Goal: Task Accomplishment & Management: Manage account settings

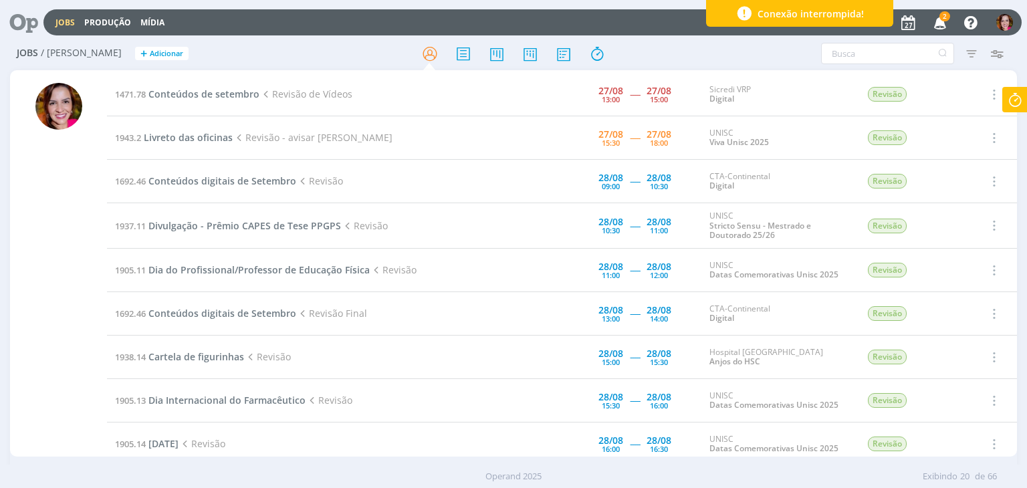
click at [944, 22] on icon "button" at bounding box center [940, 22] width 23 height 23
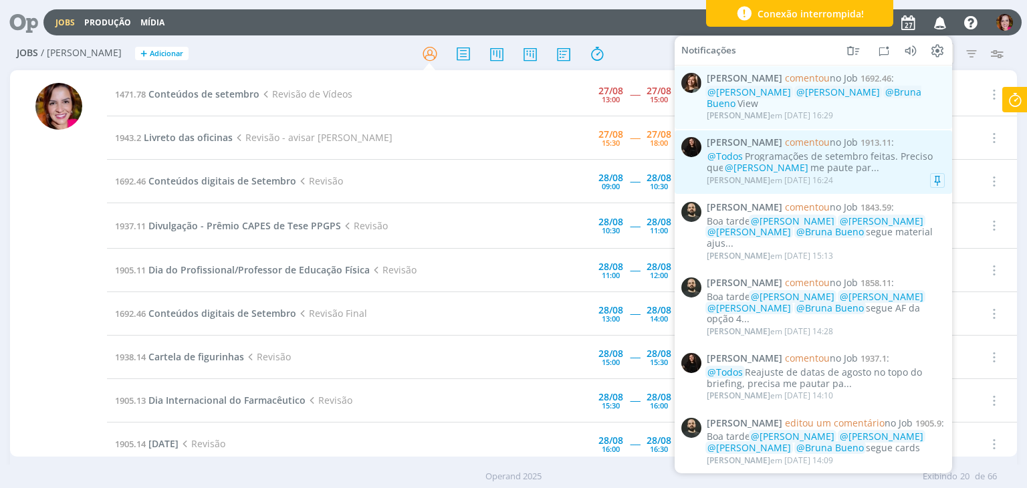
click at [853, 169] on div "@Todos Programações de setembro feitas. Preciso que @Karoline Arend me paute pa…" at bounding box center [826, 162] width 238 height 23
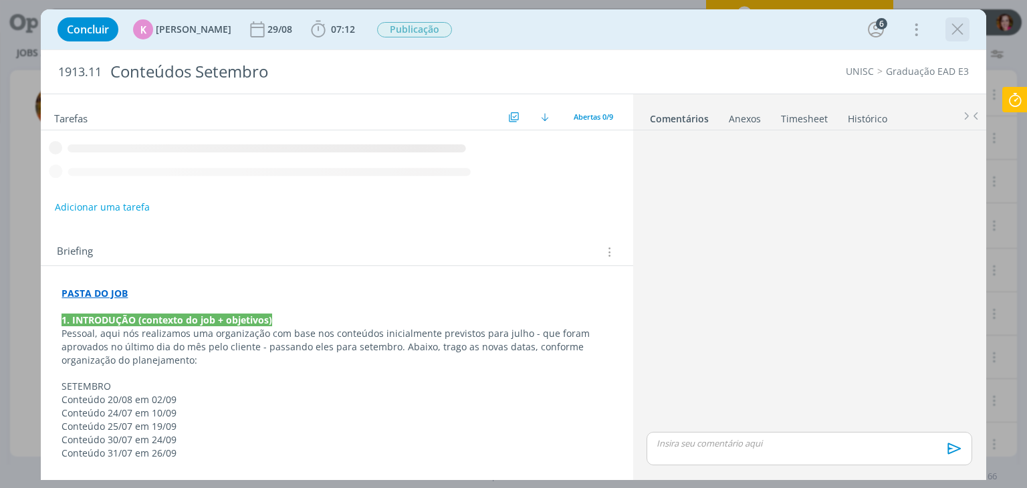
click at [966, 31] on icon "dialog" at bounding box center [958, 29] width 20 height 20
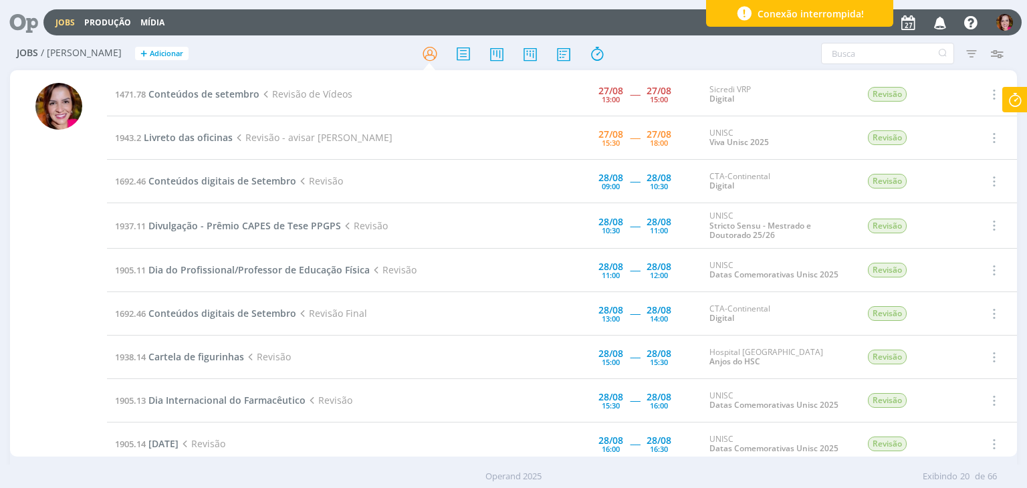
click at [947, 22] on icon "button" at bounding box center [940, 22] width 23 height 23
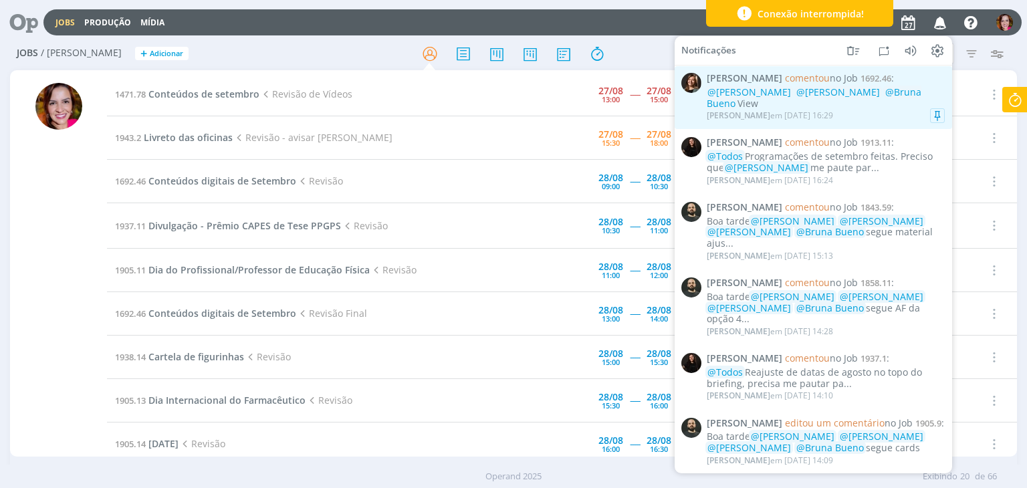
click at [856, 108] on div "@Amanda Oliveira @Vanessa Feron @Bruna Bueno View" at bounding box center [826, 98] width 238 height 23
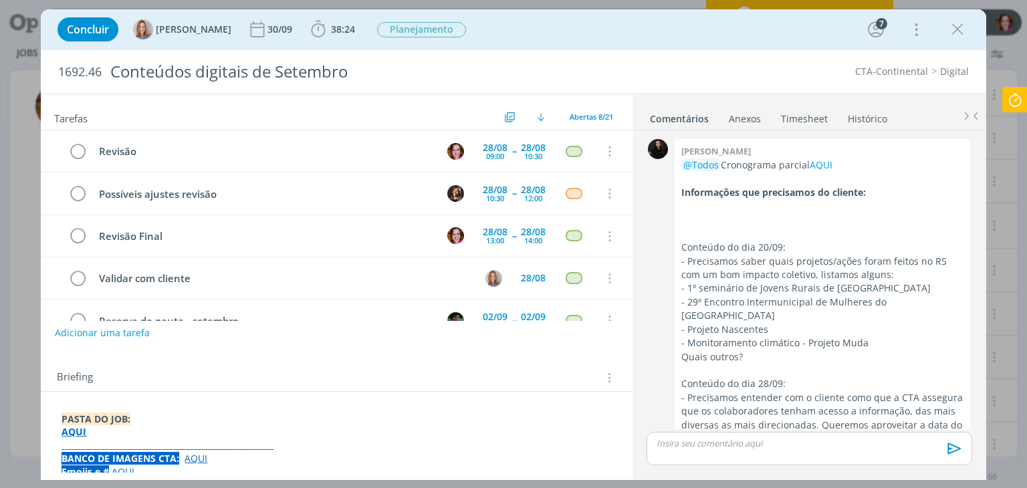
scroll to position [1517, 0]
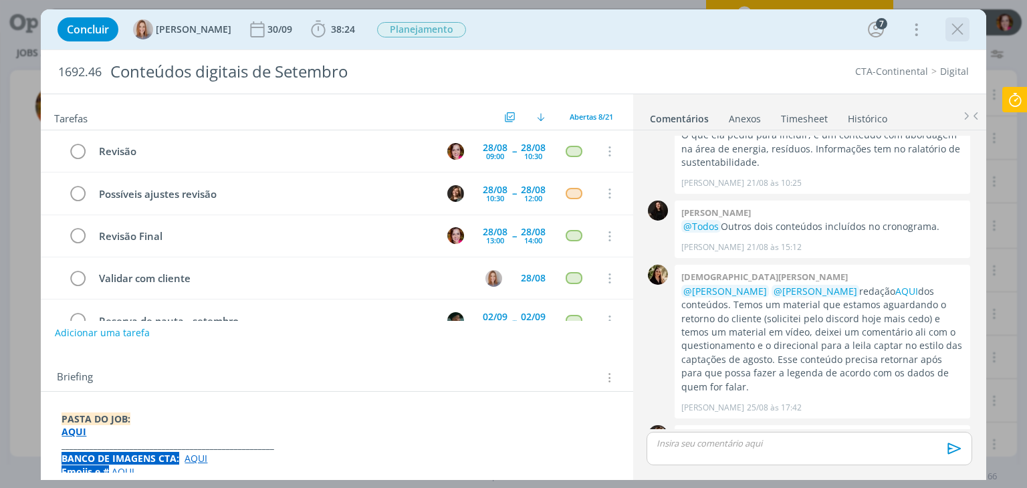
click at [958, 32] on icon "dialog" at bounding box center [958, 29] width 20 height 20
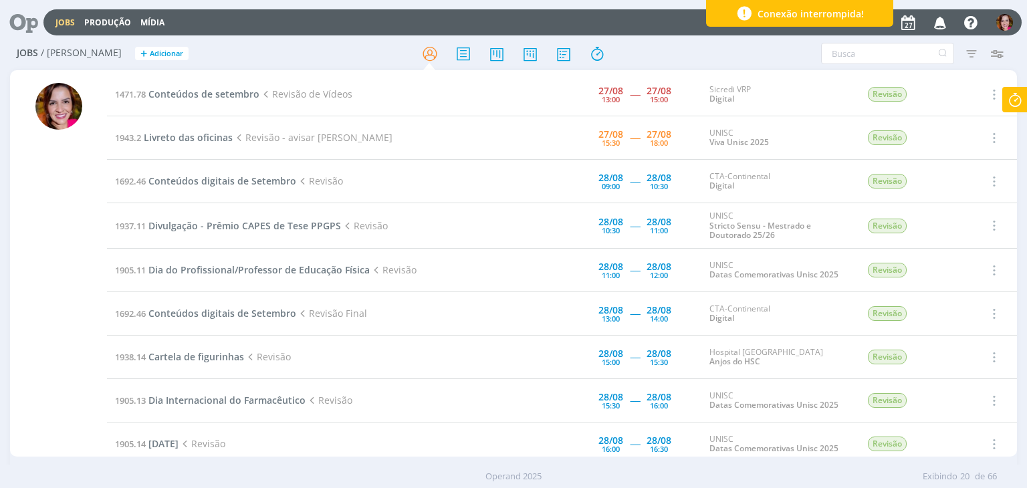
click at [1014, 106] on icon at bounding box center [1015, 100] width 24 height 26
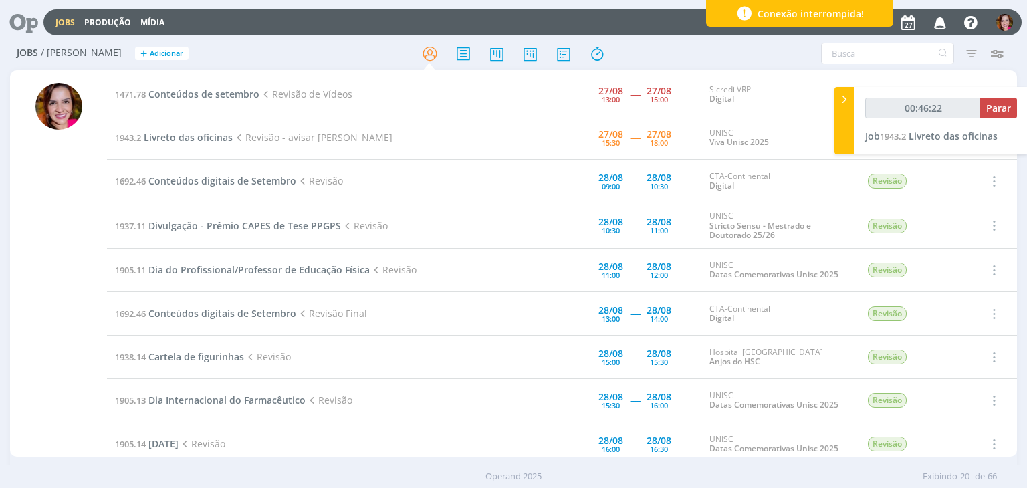
type input "00:46:23"
click at [843, 100] on icon at bounding box center [844, 99] width 13 height 14
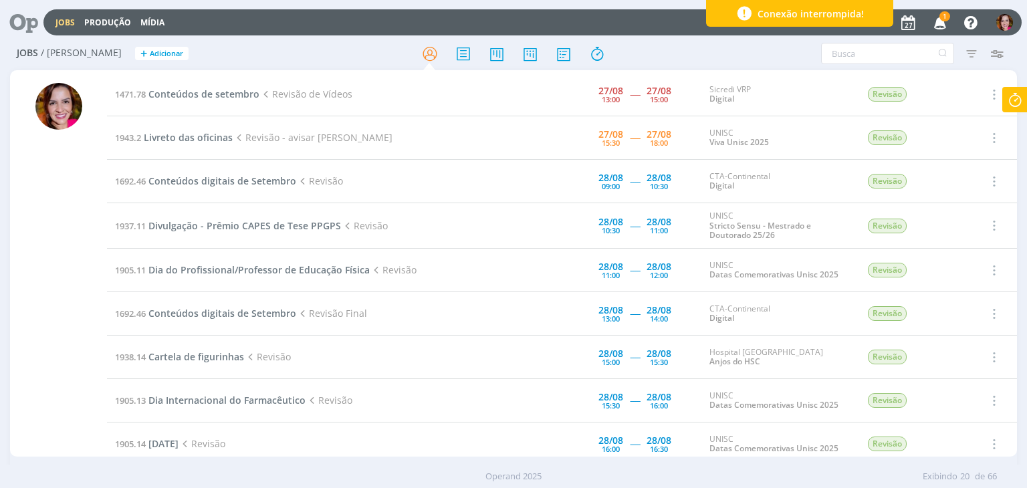
click at [949, 21] on icon "button" at bounding box center [940, 22] width 23 height 23
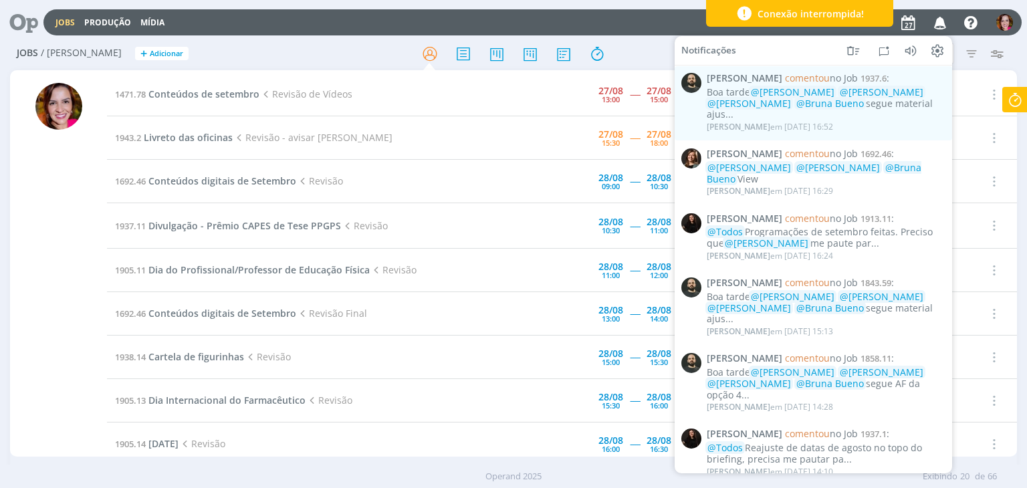
click at [662, 28] on div "Jobs Produção Mídia Notificações Patrick Freitas comentou no Job 1937.6 : Boa t…" at bounding box center [532, 22] width 978 height 26
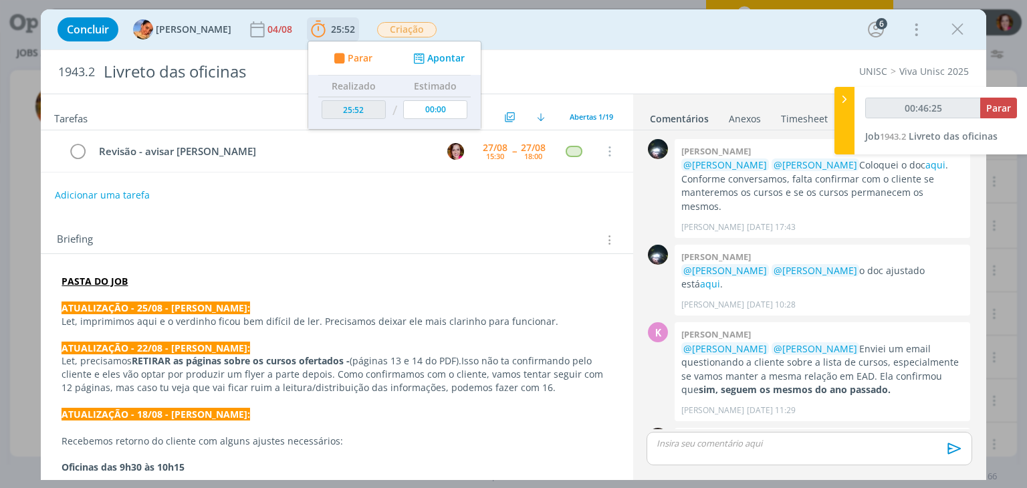
scroll to position [760, 0]
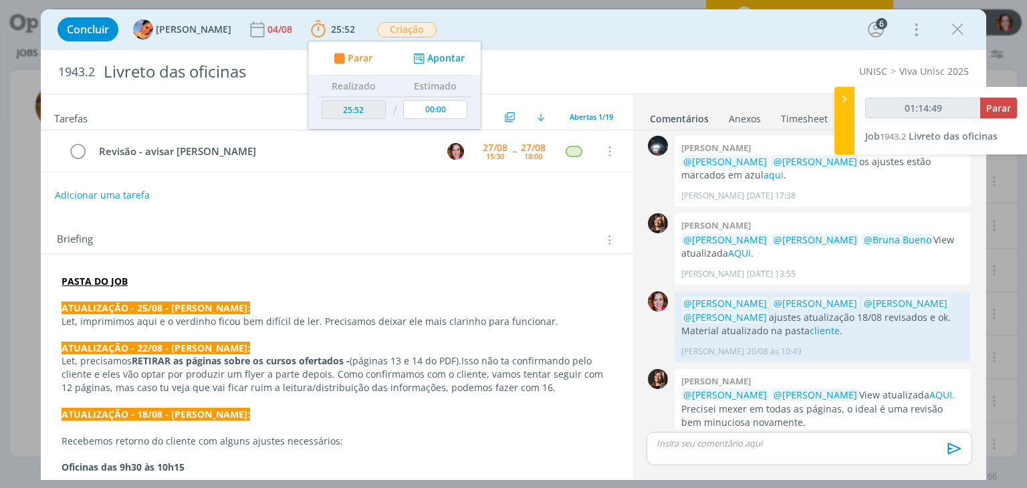
type input "01:15:49"
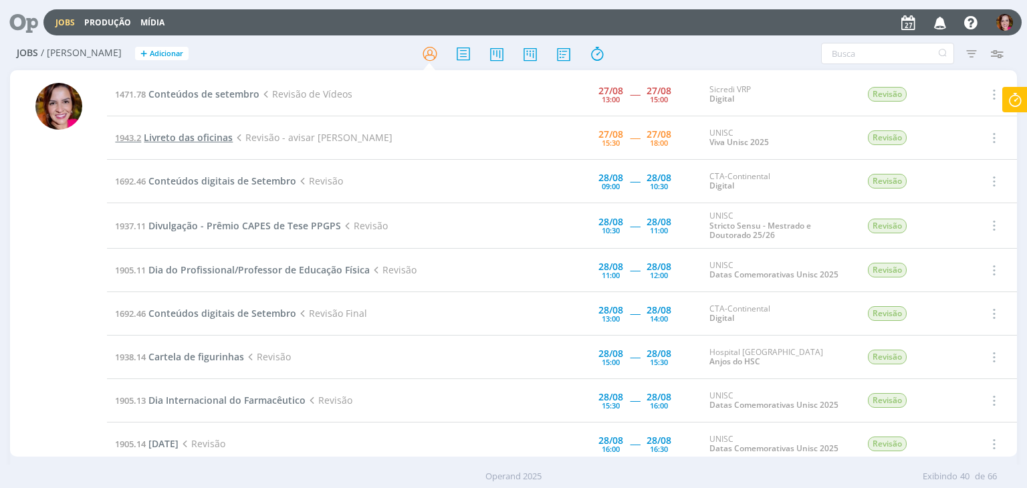
click at [197, 136] on span "Livreto das oficinas" at bounding box center [188, 137] width 89 height 13
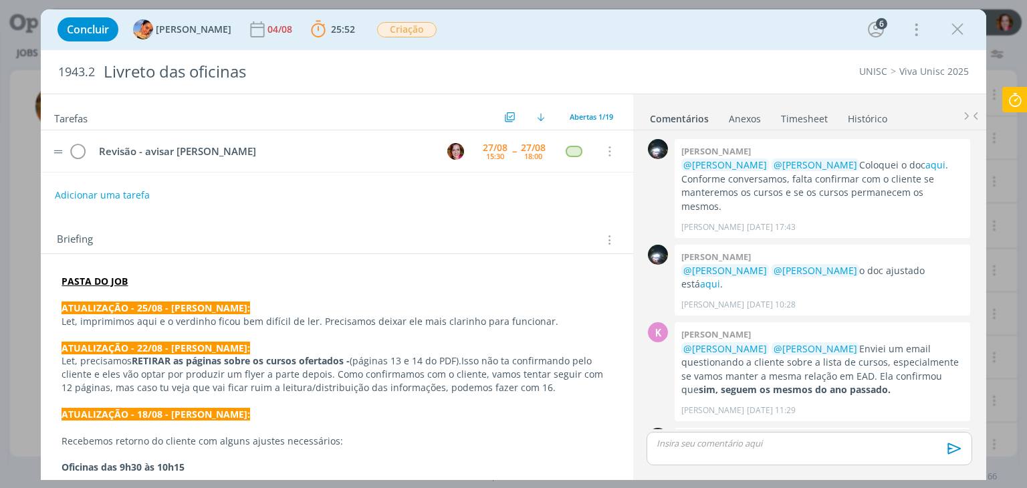
scroll to position [837, 0]
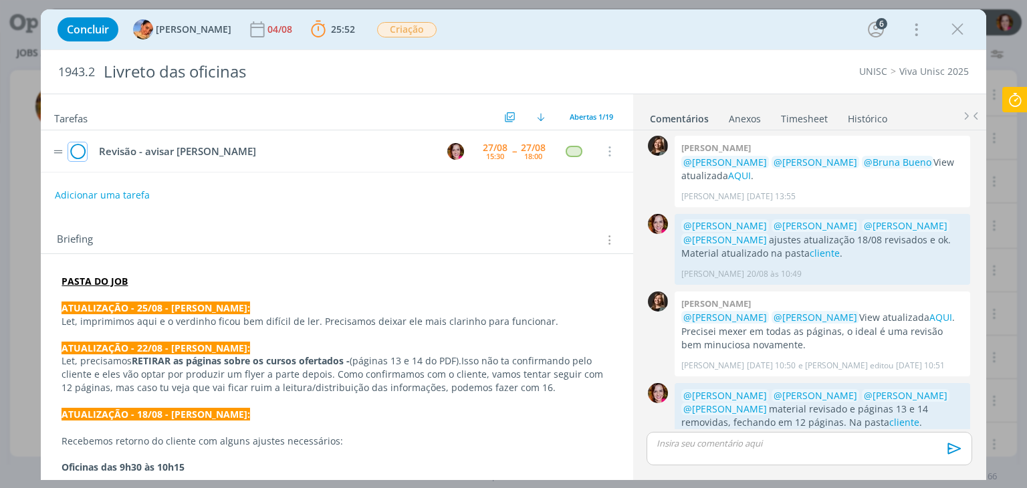
click at [70, 153] on icon "dialog" at bounding box center [77, 152] width 19 height 20
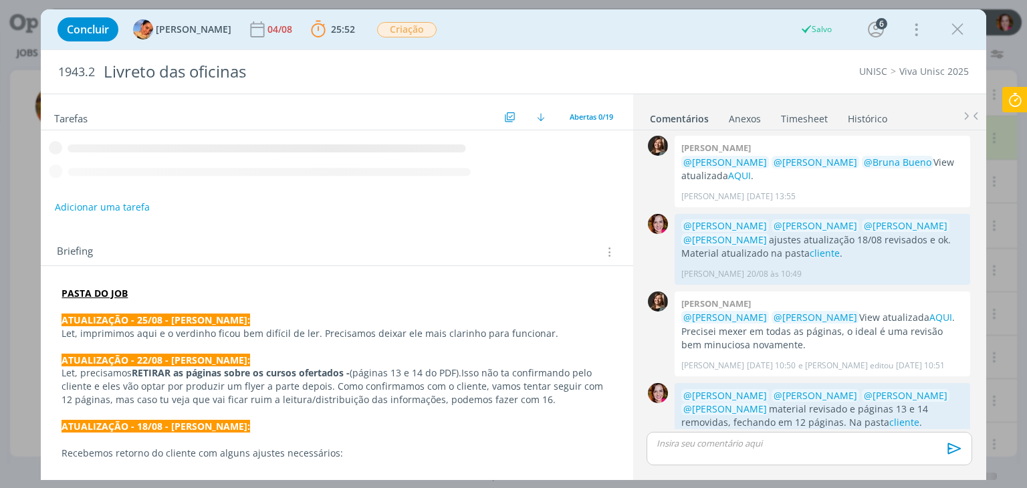
click at [1012, 100] on icon at bounding box center [1015, 100] width 24 height 26
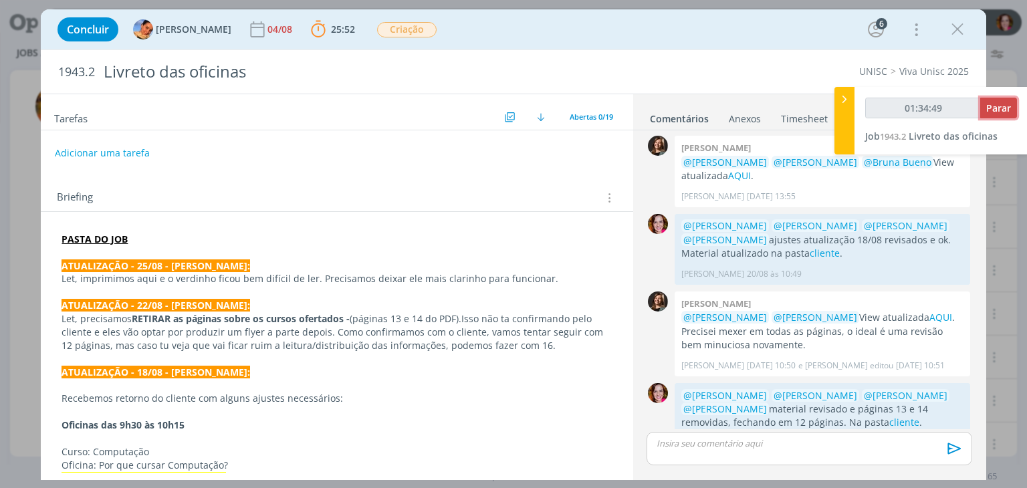
type input "01:34:50"
click at [998, 113] on span "Parar" at bounding box center [998, 108] width 25 height 13
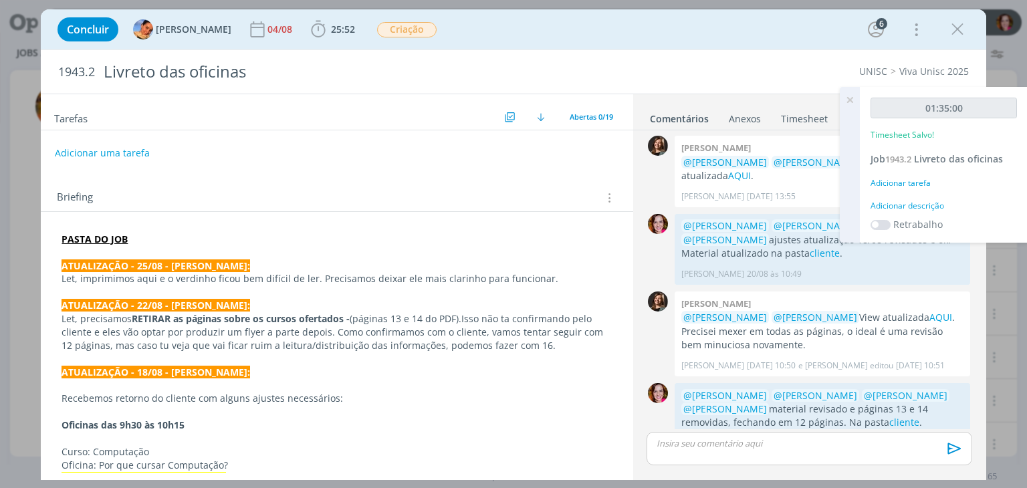
click at [903, 205] on div "Adicionar descrição" at bounding box center [944, 206] width 146 height 12
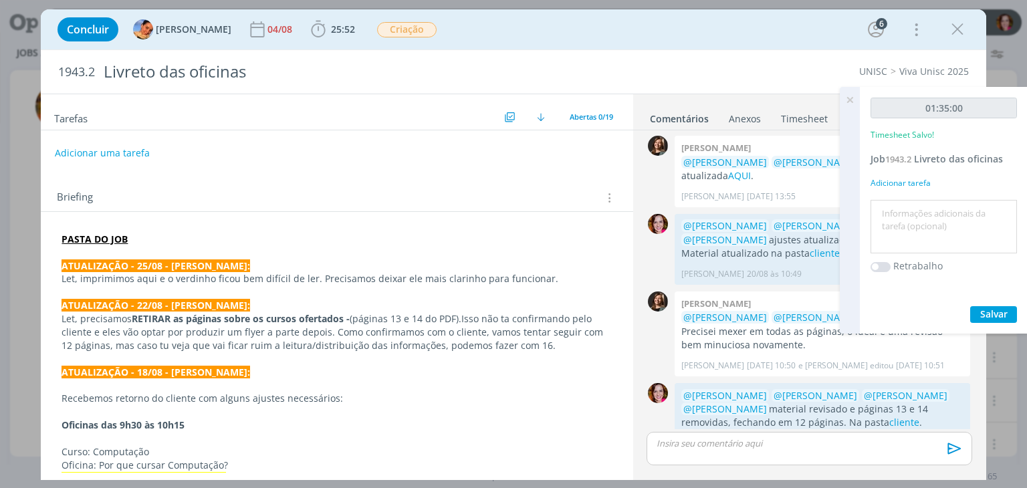
click at [903, 205] on textarea at bounding box center [944, 226] width 140 height 47
type textarea "Revisão ajustes livreto"
click at [1008, 313] on button "Salvar" at bounding box center [993, 314] width 47 height 17
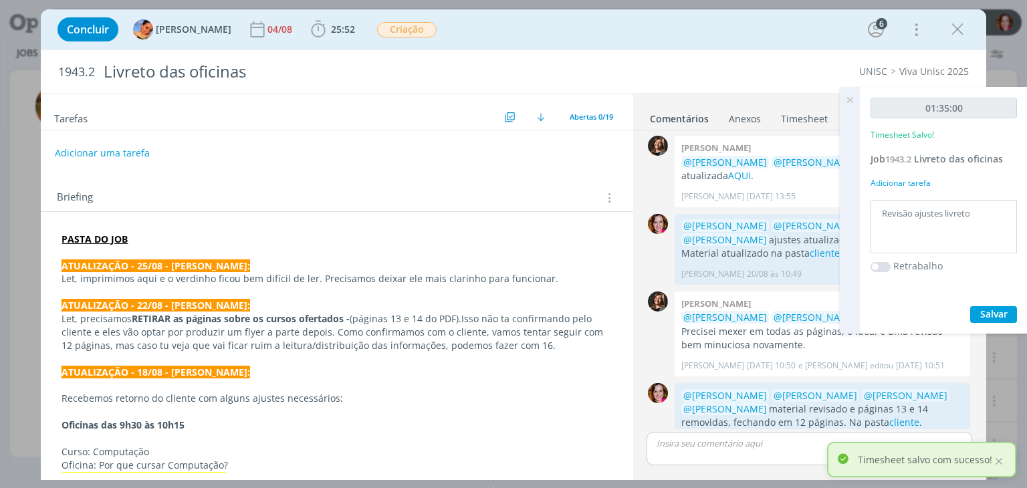
click at [851, 101] on icon at bounding box center [850, 100] width 24 height 26
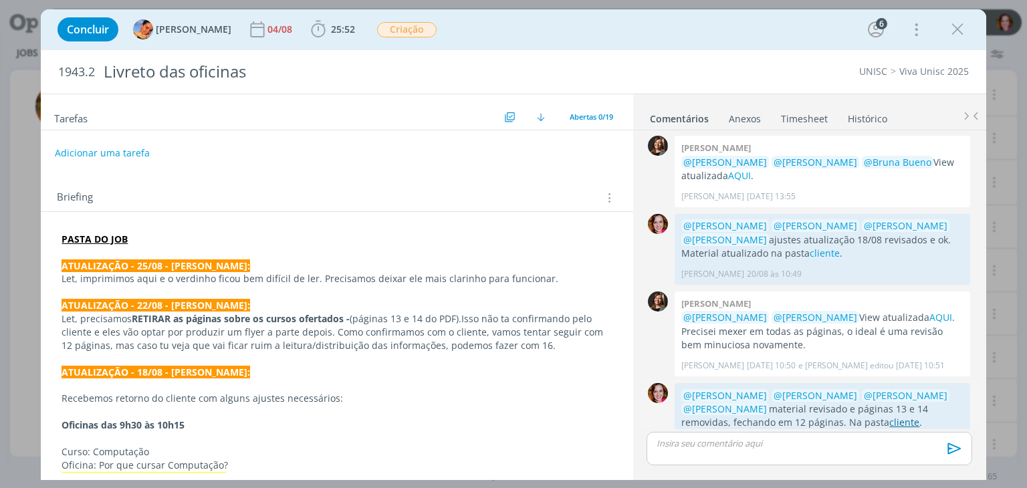
click at [889, 416] on link "cliente" at bounding box center [904, 422] width 30 height 13
click at [952, 31] on icon "dialog" at bounding box center [958, 29] width 20 height 20
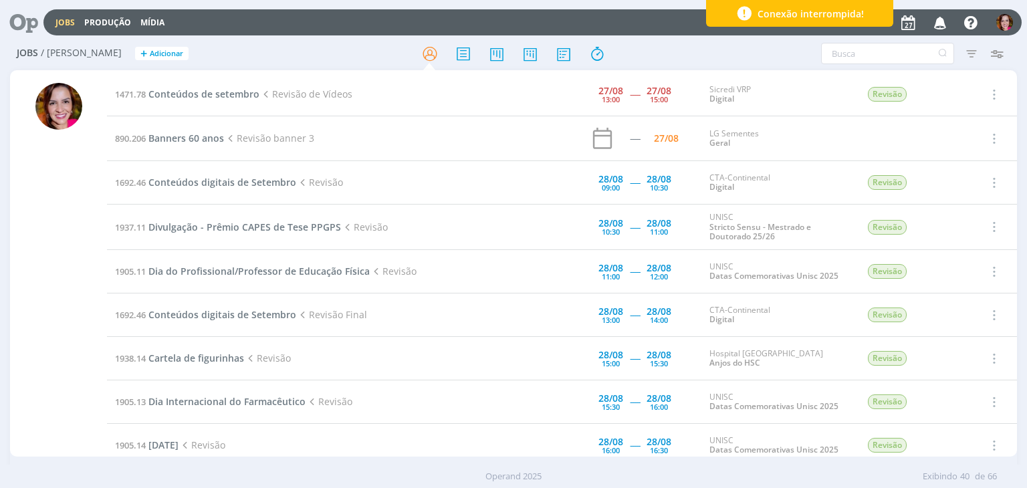
click at [944, 26] on icon "button" at bounding box center [940, 22] width 23 height 23
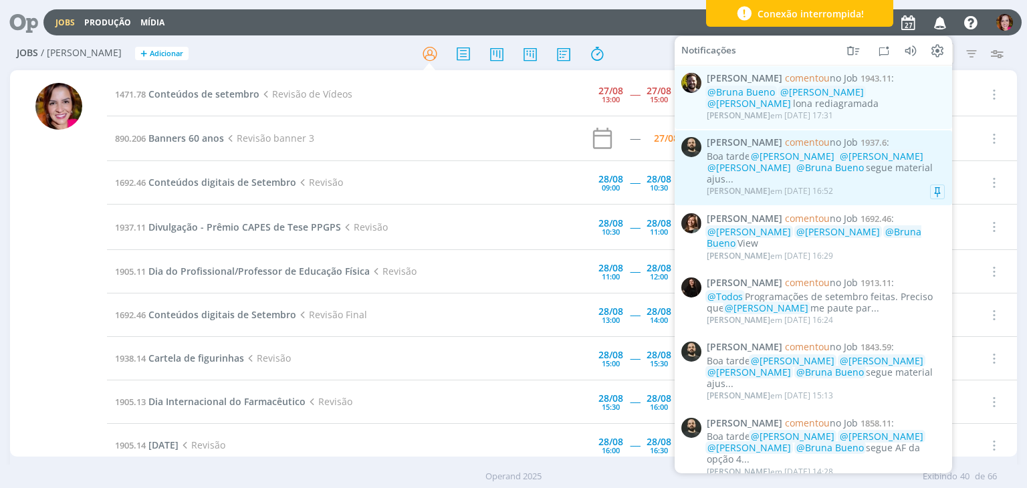
click at [880, 183] on div "Boa tarde @Beatriz Luchese @Karoline Arend @Luíza Santana @Bruna Bueno segue ma…" at bounding box center [826, 167] width 238 height 33
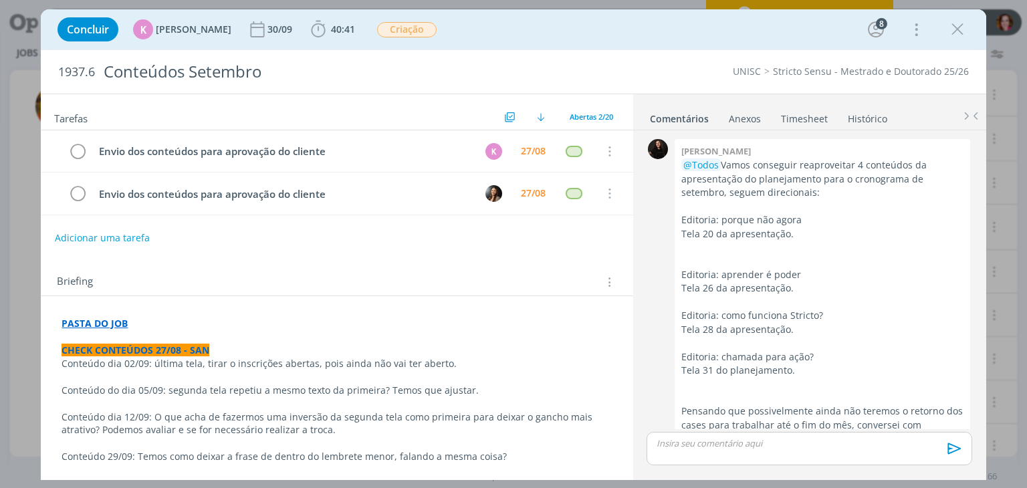
scroll to position [1818, 0]
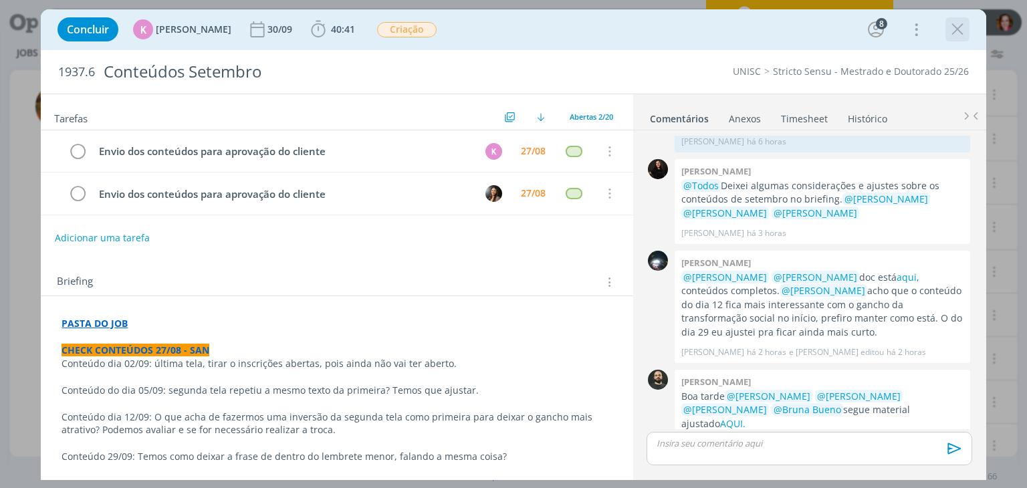
click at [957, 35] on icon "dialog" at bounding box center [958, 29] width 20 height 20
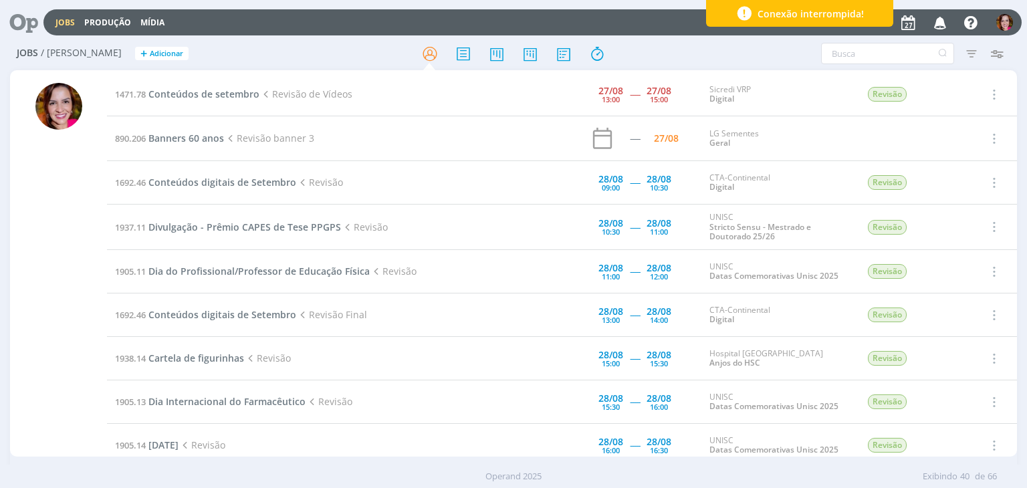
click at [942, 24] on icon "button" at bounding box center [940, 22] width 23 height 23
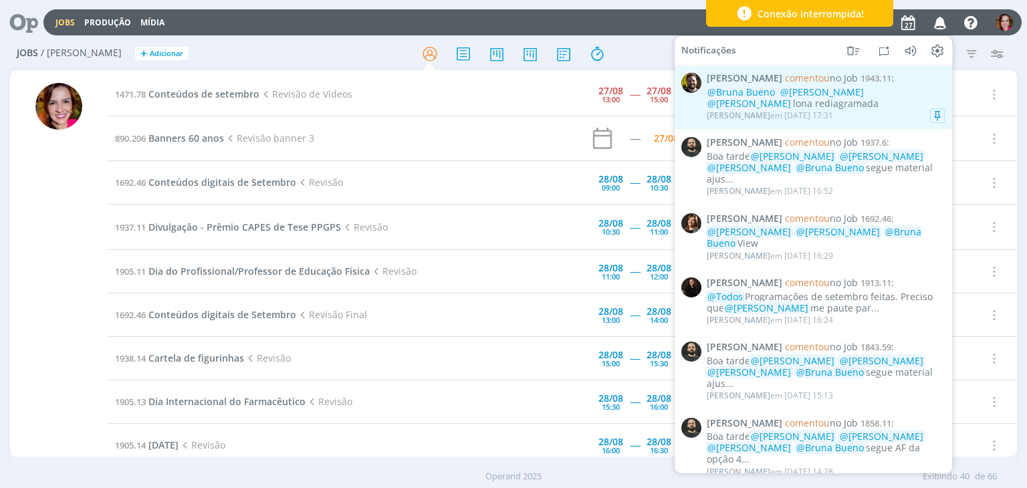
click at [875, 108] on div "@Bruna Bueno @Luíza Santana @Beatriz Luchese lona rediagramada" at bounding box center [826, 98] width 238 height 23
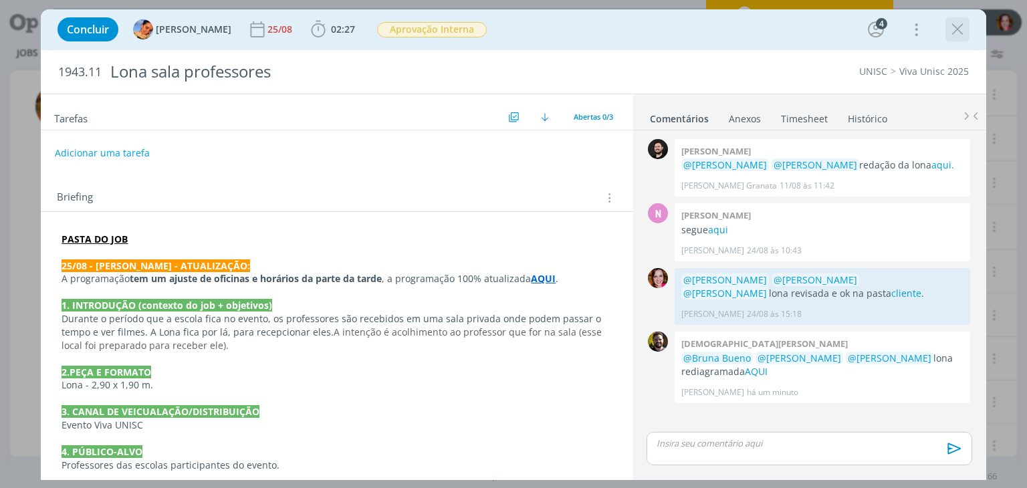
click at [959, 26] on icon "dialog" at bounding box center [958, 29] width 20 height 20
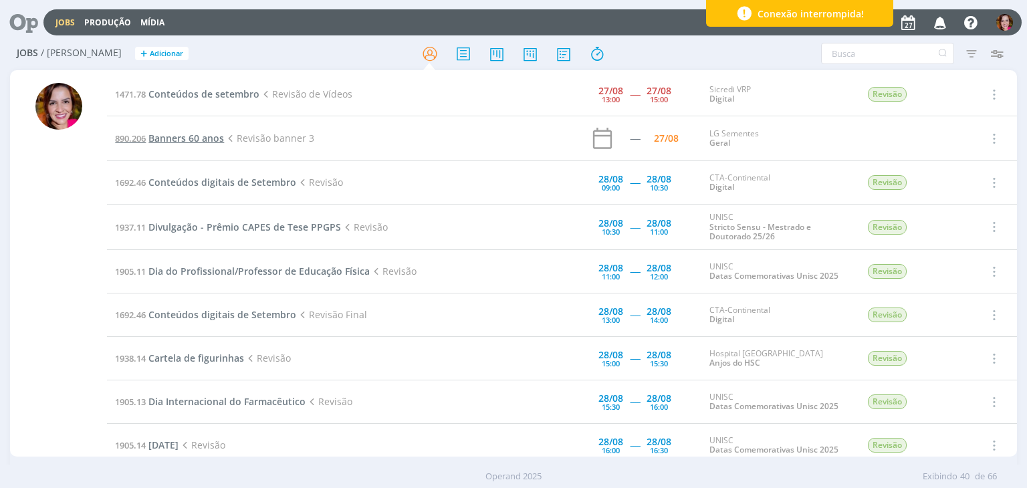
click at [198, 137] on span "Banners 60 anos" at bounding box center [186, 138] width 76 height 13
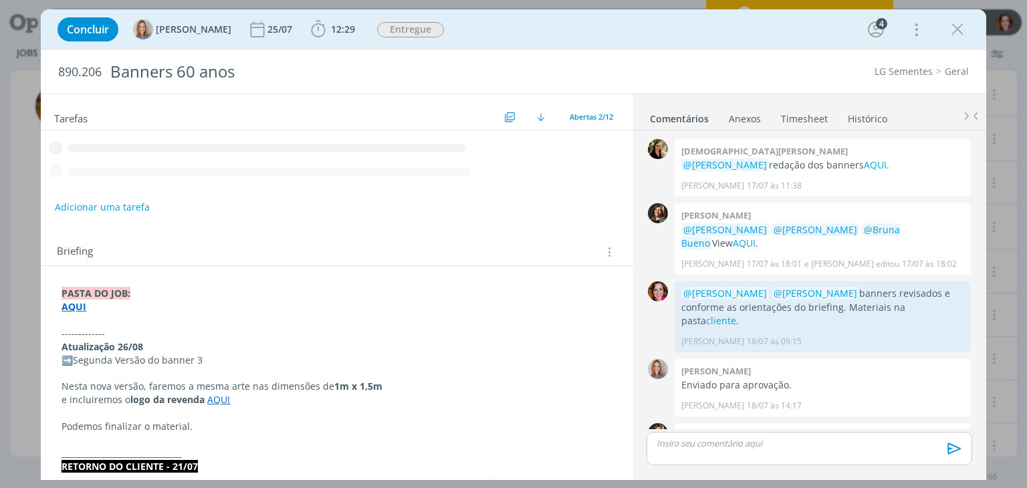
scroll to position [416, 0]
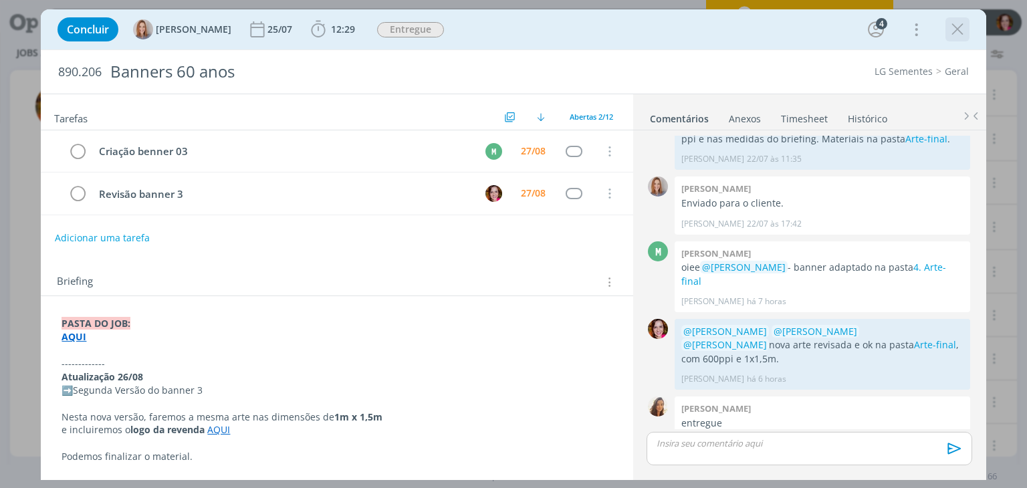
click at [952, 27] on icon "dialog" at bounding box center [958, 29] width 20 height 20
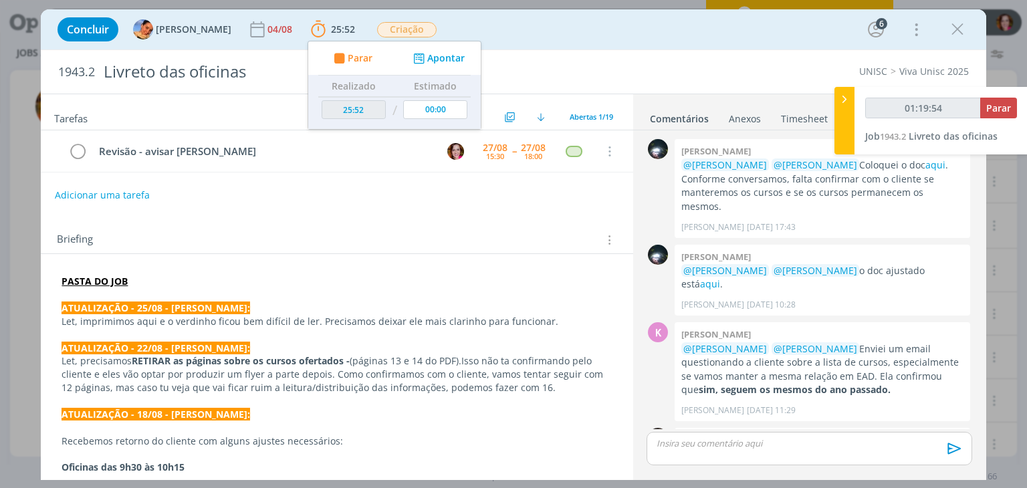
scroll to position [760, 0]
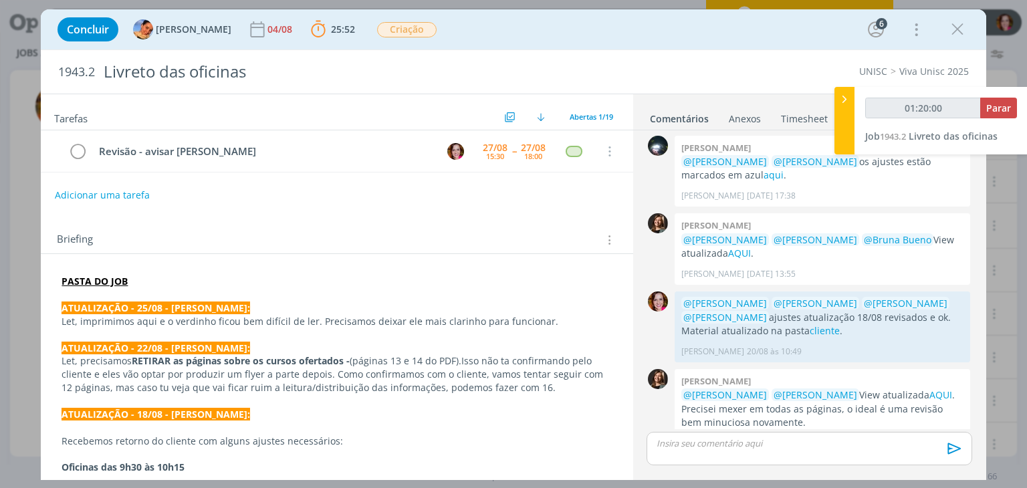
click at [730, 444] on p "dialog" at bounding box center [809, 443] width 304 height 12
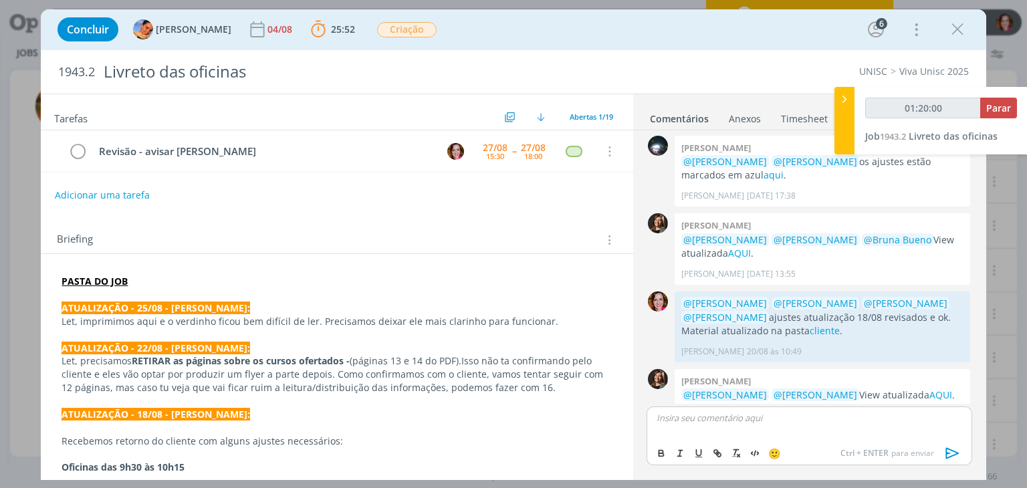
scroll to position [784, 0]
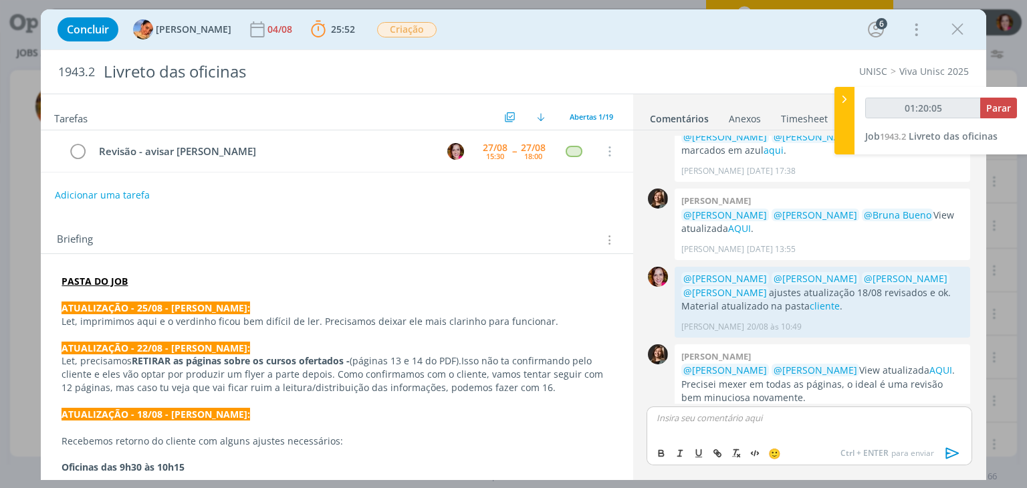
type input "01:20:06"
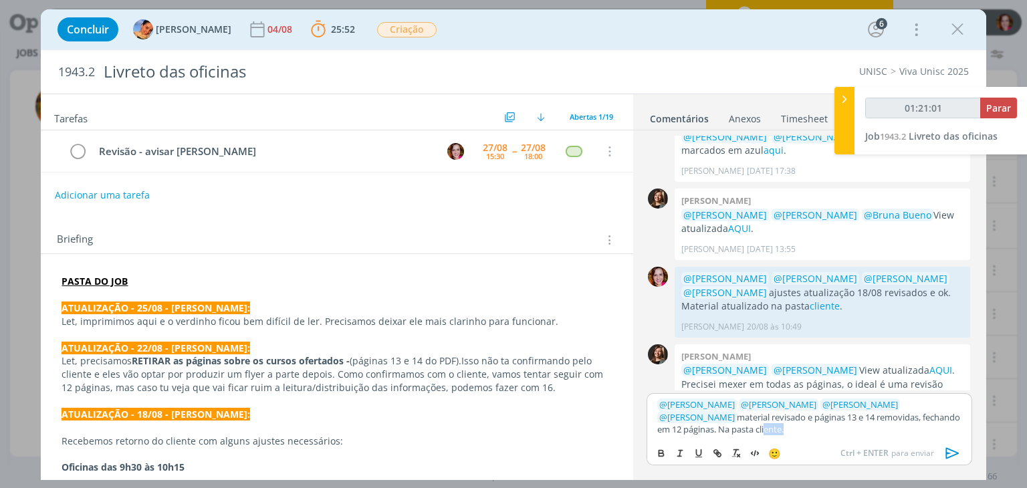
type input "01:21:02"
type input "cliente"
type input "01:21:03"
paste input "dialog"
type input "01:21:04"
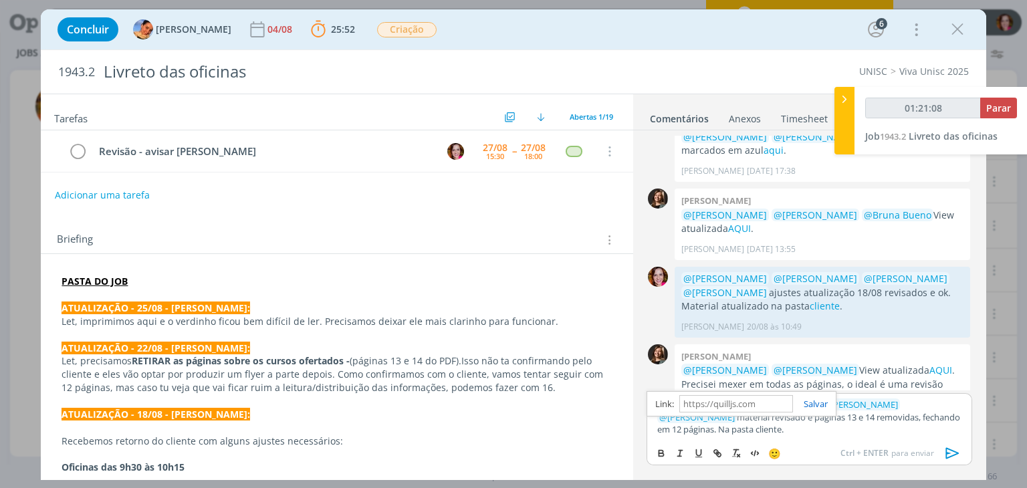
type input "01:21:09"
paste input "https://sobeae.sharepoint.com/sites/SOBEAE/Documentos%20Compartilhados/Forms/Al…"
type input "https://sobeae.sharepoint.com/sites/SOBEAE/Documentos%20Compartilhados/Forms/Al…"
type input "01:21:11"
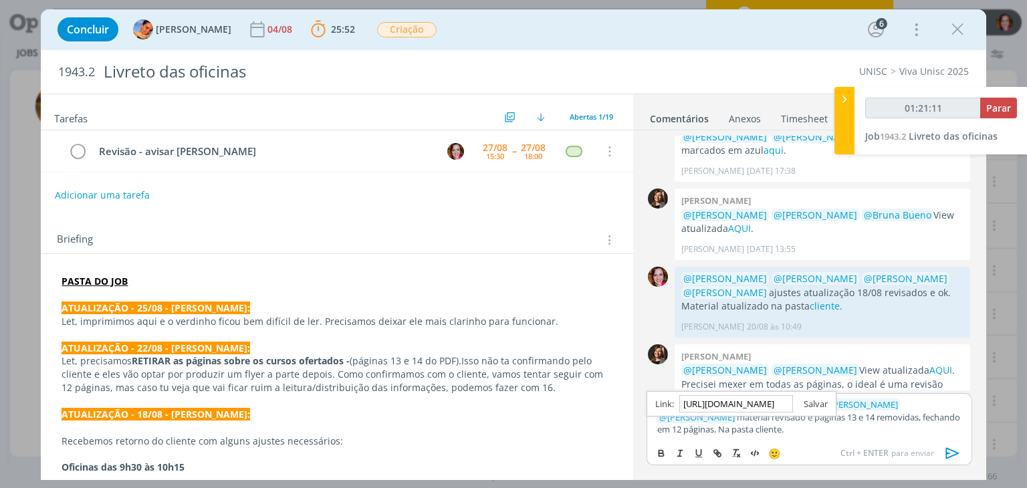
type input "https://sobeae.sharepoint.com/sites/SOBEAE/Documentos%20Compartilhados/Forms/Al…"
click at [821, 407] on link "dialog" at bounding box center [810, 404] width 35 height 12
click at [752, 434] on p "﻿ @ Letícia Frantz ﻿ ﻿ @ Luíza Santana ﻿ ﻿ @ Karoline Arend ﻿ ﻿ @ Beatriz Luche…" at bounding box center [809, 417] width 304 height 37
click at [754, 427] on link "cliente" at bounding box center [767, 429] width 26 height 12
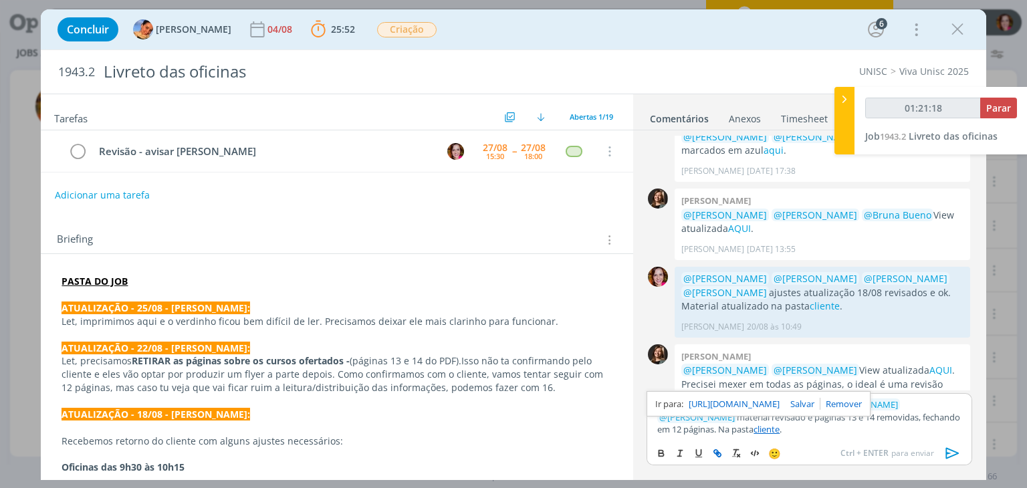
click at [748, 405] on link "https://sobeae.sharepoint.com/sites/SOBEAE/Documentos%20Compartilhados/Forms/Al…" at bounding box center [734, 403] width 91 height 17
click at [736, 429] on p "﻿ @ Letícia Frantz ﻿ ﻿ @ Luíza Santana ﻿ ﻿ @ Karoline Arend ﻿ ﻿ @ Beatriz Luche…" at bounding box center [809, 417] width 304 height 37
type input "01:21:38"
type input "cliente"
type input "01:21:39"
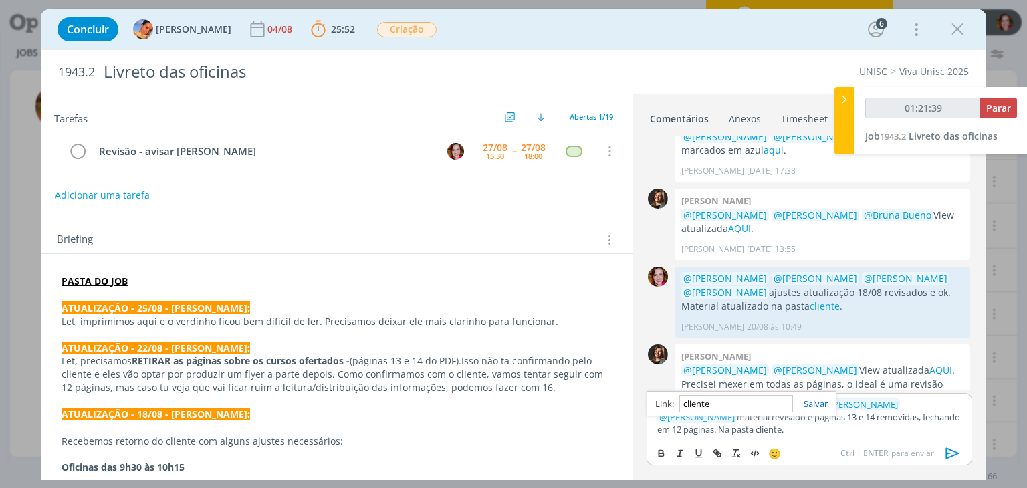
paste input "https://sobeae.sharepoint.com/sites/SOBEAE/Documentos%20Compartilhados/Forms/Al…"
type input "https://sobeae.sharepoint.com/sites/SOBEAE/Documentos%20Compartilhados/Forms/Al…"
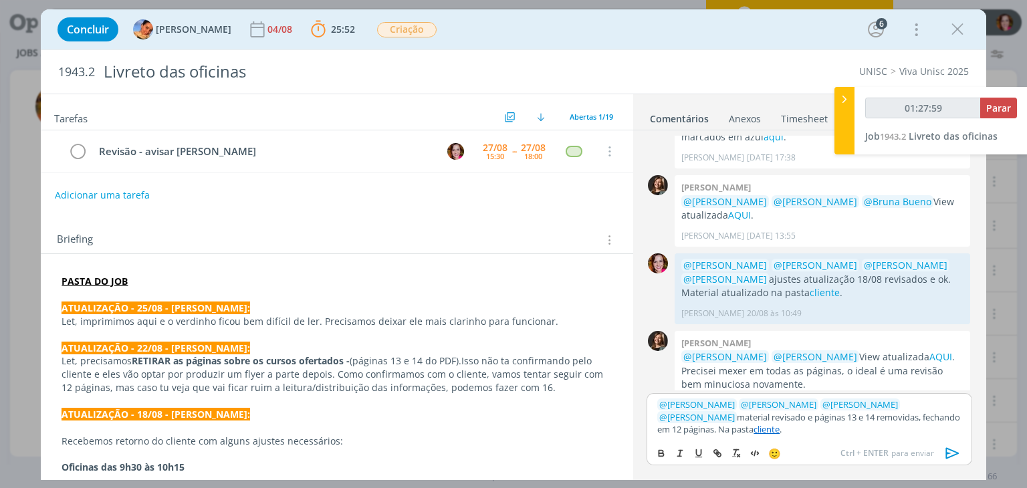
click at [756, 433] on p "﻿ @ Letícia Frantz ﻿ ﻿ @ Luíza Santana ﻿ ﻿ @ Karoline Arend ﻿ ﻿ @ Beatriz Luche…" at bounding box center [809, 417] width 304 height 37
click at [949, 452] on icon "dialog" at bounding box center [953, 453] width 20 height 20
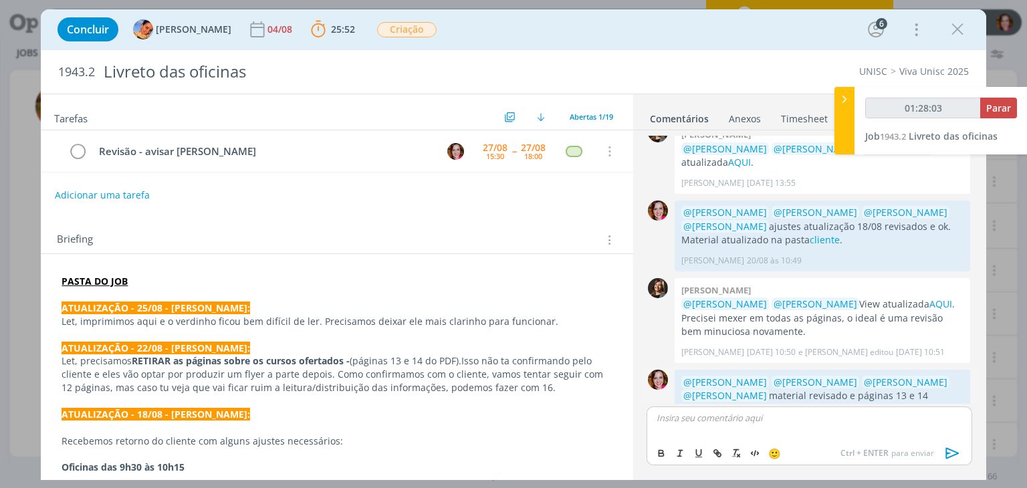
scroll to position [862, 0]
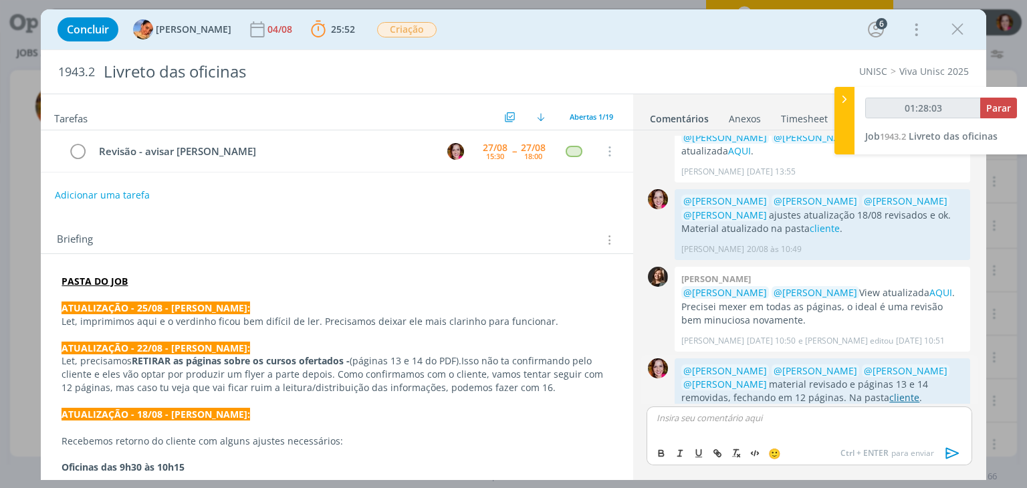
click at [889, 391] on link "cliente" at bounding box center [904, 397] width 30 height 13
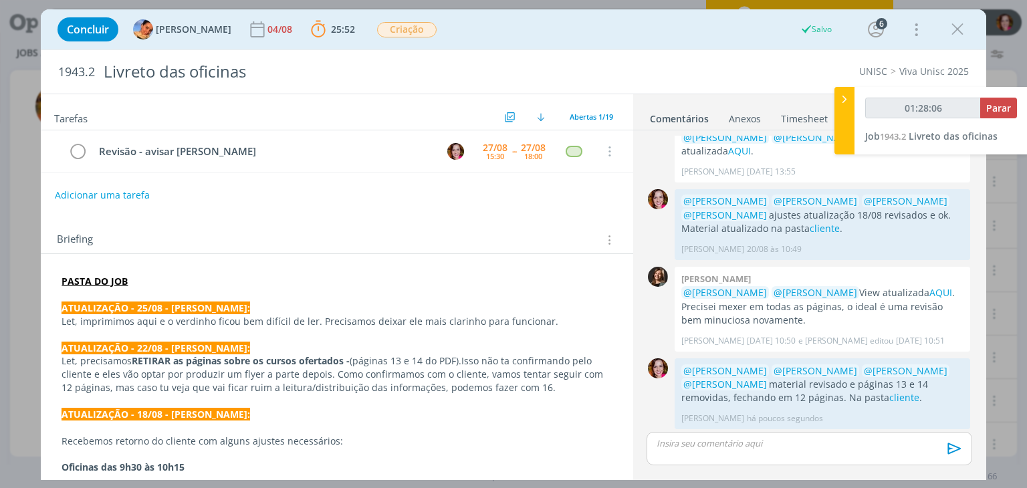
scroll to position [837, 0]
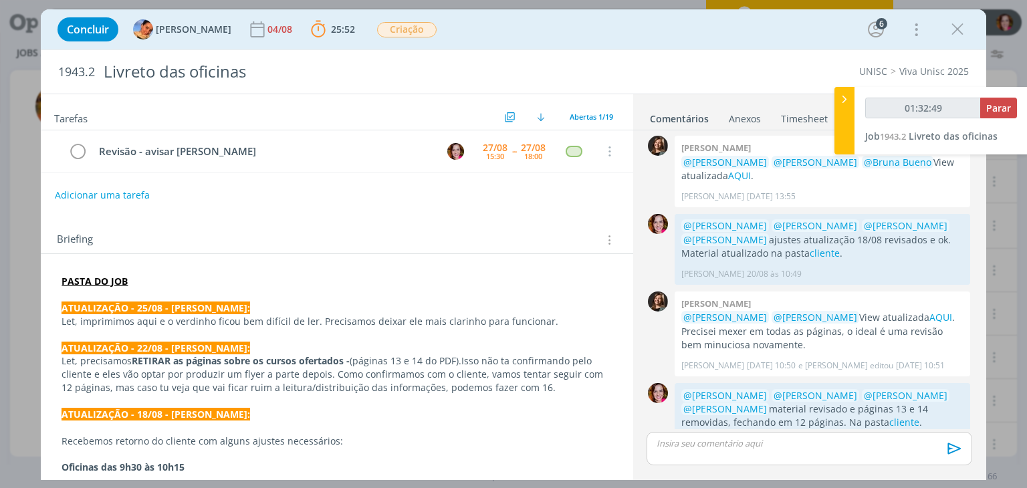
type input "01:33:49"
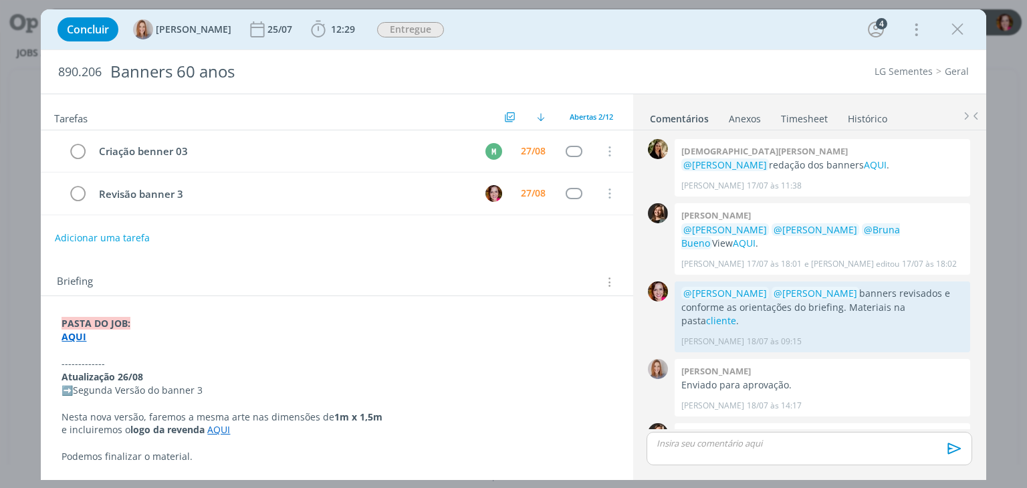
scroll to position [416, 0]
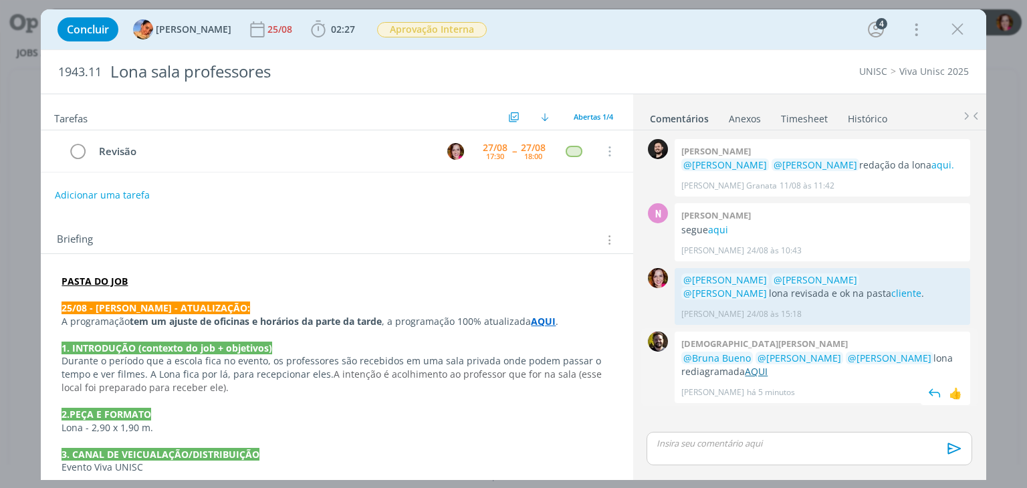
click at [745, 372] on link "AQUI" at bounding box center [756, 371] width 23 height 13
click at [334, 23] on span "02:27" at bounding box center [343, 29] width 24 height 13
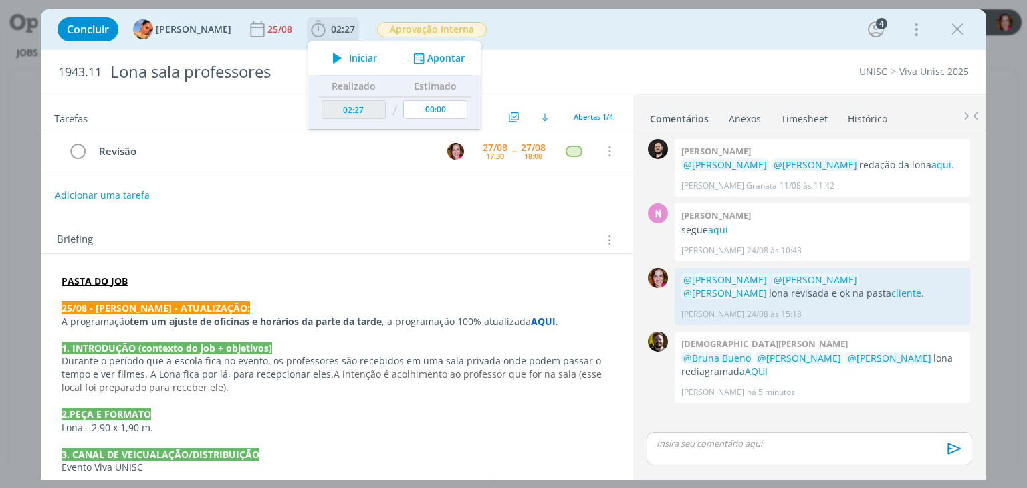
click at [349, 53] on span "Iniciar" at bounding box center [363, 57] width 28 height 9
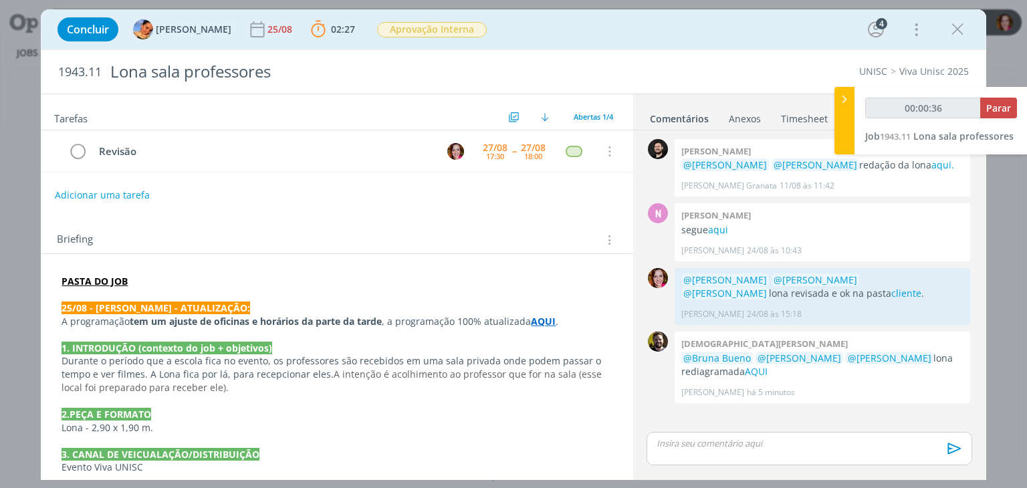
click at [546, 321] on strong "AQUI" at bounding box center [543, 321] width 25 height 13
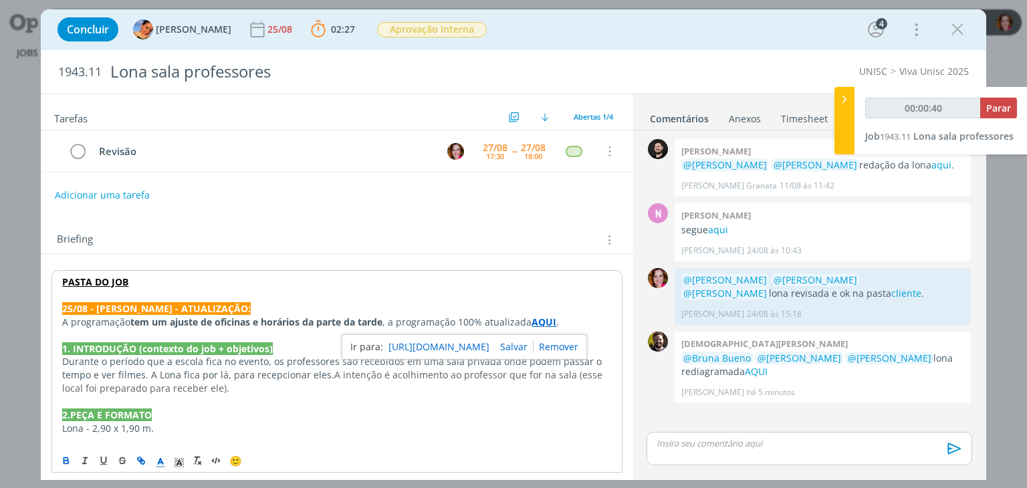
click at [473, 347] on link "https://sobeae.sharepoint.com/:f:/s/SOBEAE/EoVVjAdDTsRPgHjBEdpPDuMBzs2JGvP3j0_1…" at bounding box center [439, 346] width 101 height 17
click at [693, 447] on p "dialog" at bounding box center [809, 443] width 304 height 12
type input "00:12:19"
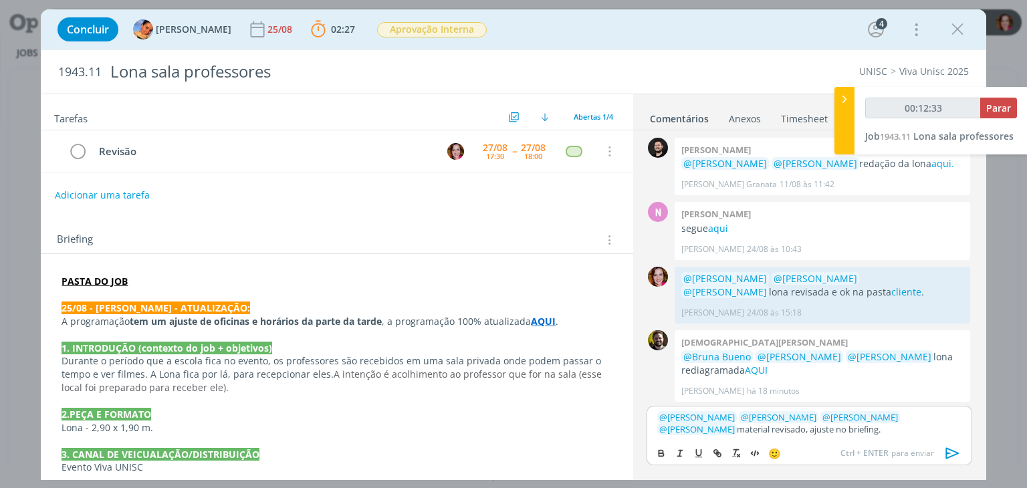
click at [219, 288] on p "dialog" at bounding box center [337, 294] width 550 height 13
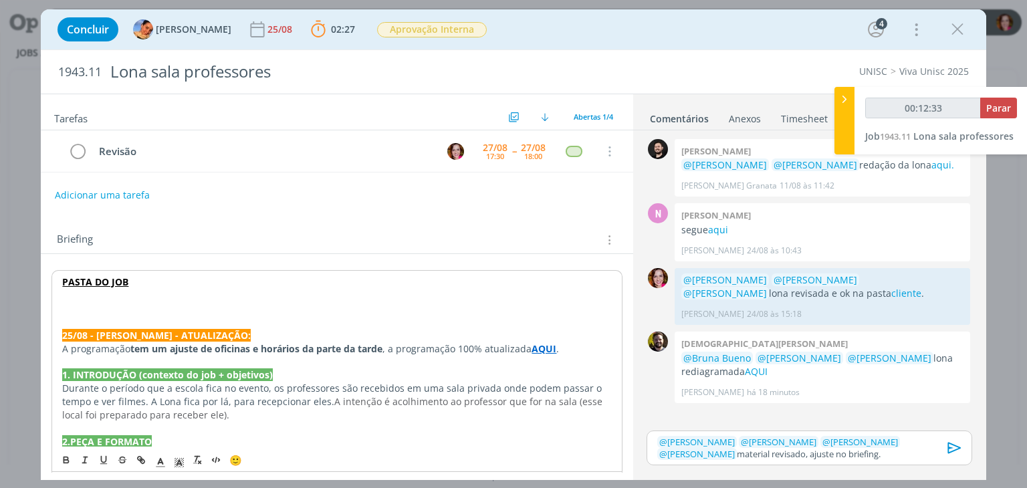
type input "00:12:34"
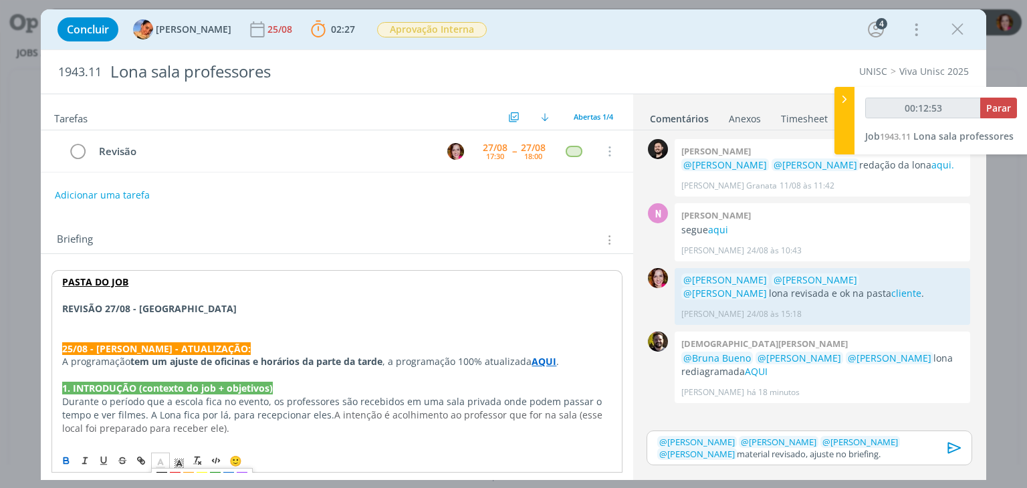
click at [159, 459] on icon "dialog" at bounding box center [160, 463] width 12 height 12
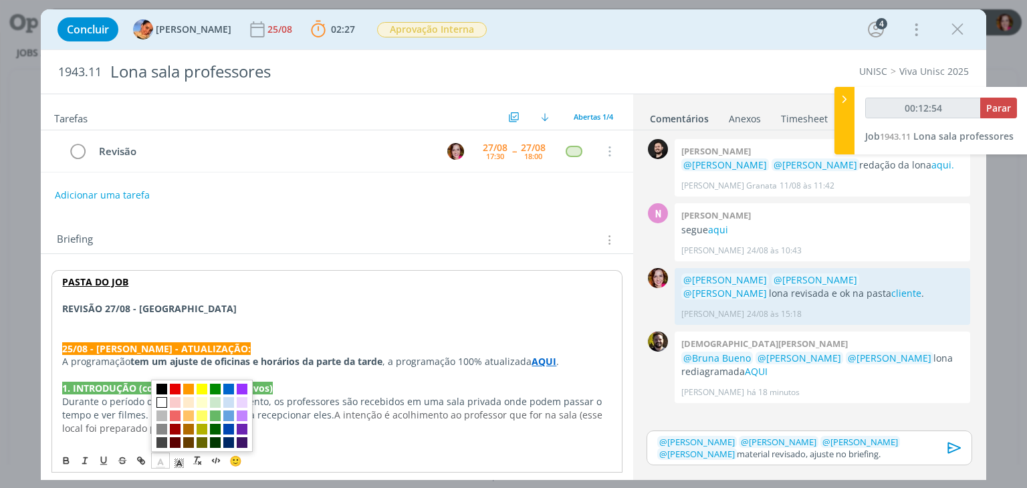
click at [161, 403] on span "dialog" at bounding box center [161, 402] width 11 height 11
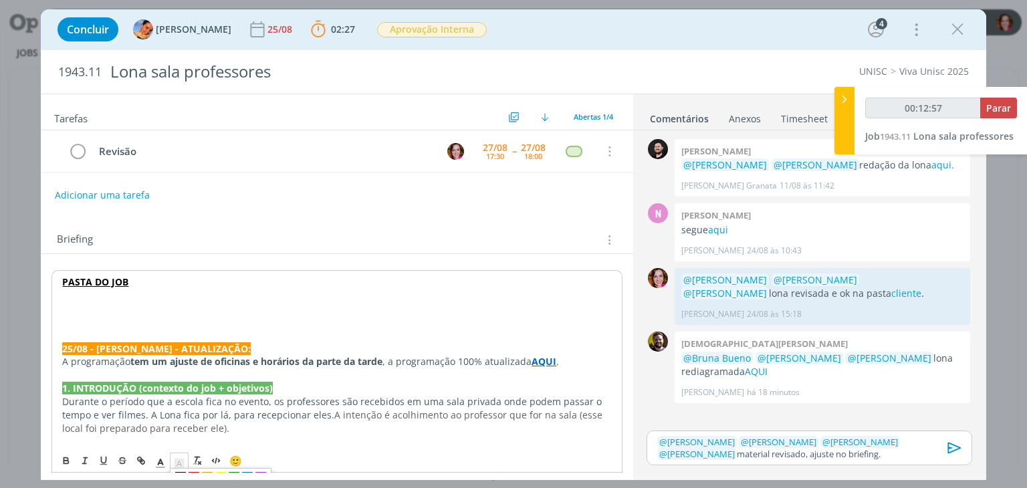
drag, startPoint x: 177, startPoint y: 460, endPoint x: 183, endPoint y: 461, distance: 6.7
click at [183, 461] on icon "dialog" at bounding box center [179, 463] width 12 height 12
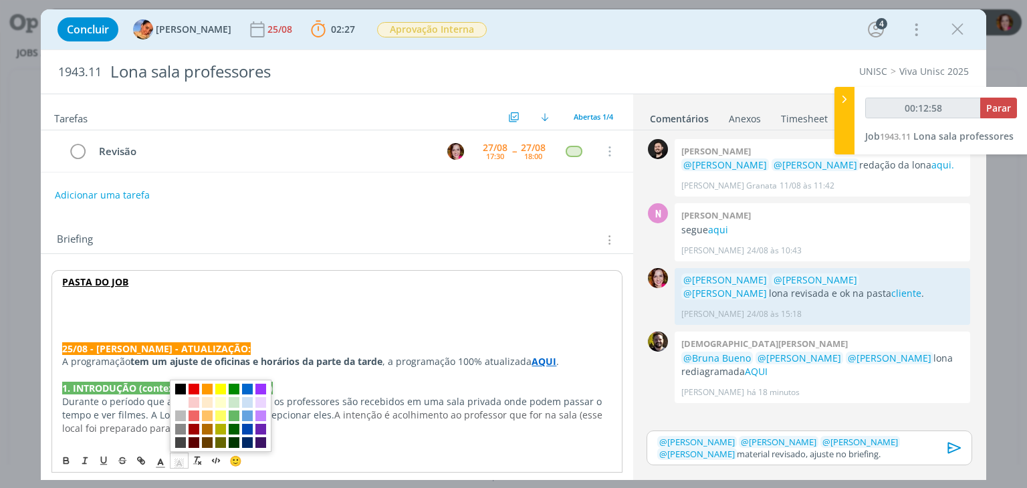
click at [183, 461] on icon "dialog" at bounding box center [179, 463] width 12 height 12
click at [179, 389] on span "dialog" at bounding box center [180, 389] width 11 height 11
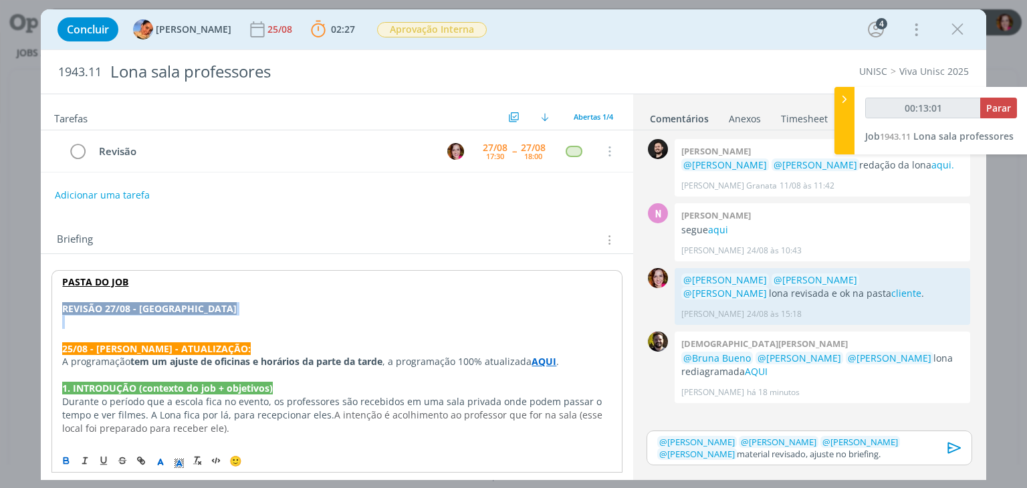
click at [171, 310] on p "REVISÃO 27/08 - LONA" at bounding box center [336, 308] width 549 height 13
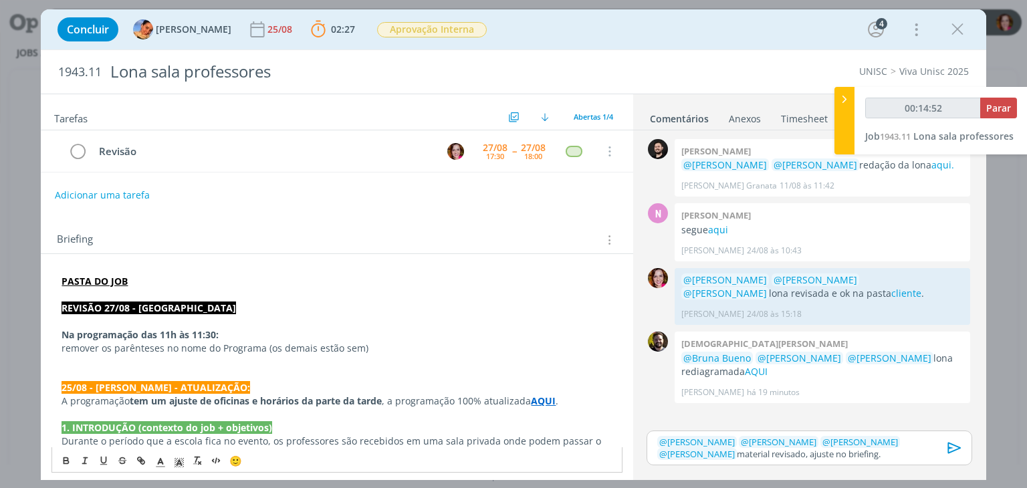
click at [538, 402] on strong "AQUI" at bounding box center [543, 401] width 25 height 13
click at [473, 423] on link "https://sobeae.sharepoint.com/:f:/s/SOBEAE/EoVVjAdDTsRPgHjBEdpPDuMBzs2JGvP3j0_1…" at bounding box center [439, 426] width 101 height 17
click at [312, 346] on p "remover os parênteses no nome do Programa (os demais estão sem)" at bounding box center [337, 348] width 550 height 13
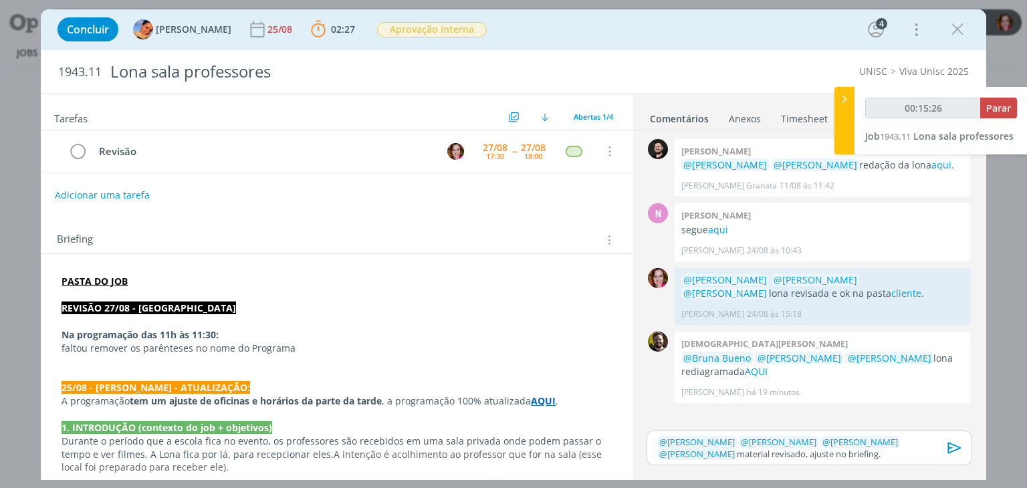
click at [304, 346] on p "faltou remover os parênteses no nome do Programa" at bounding box center [337, 348] width 550 height 13
click at [950, 453] on icon "dialog" at bounding box center [955, 448] width 20 height 20
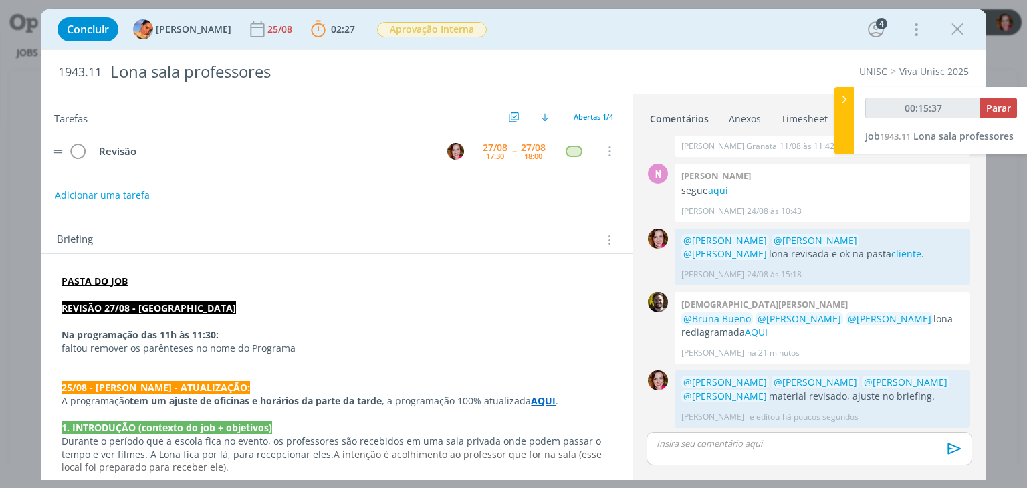
scroll to position [40, 0]
click at [83, 155] on icon "dialog" at bounding box center [77, 152] width 19 height 20
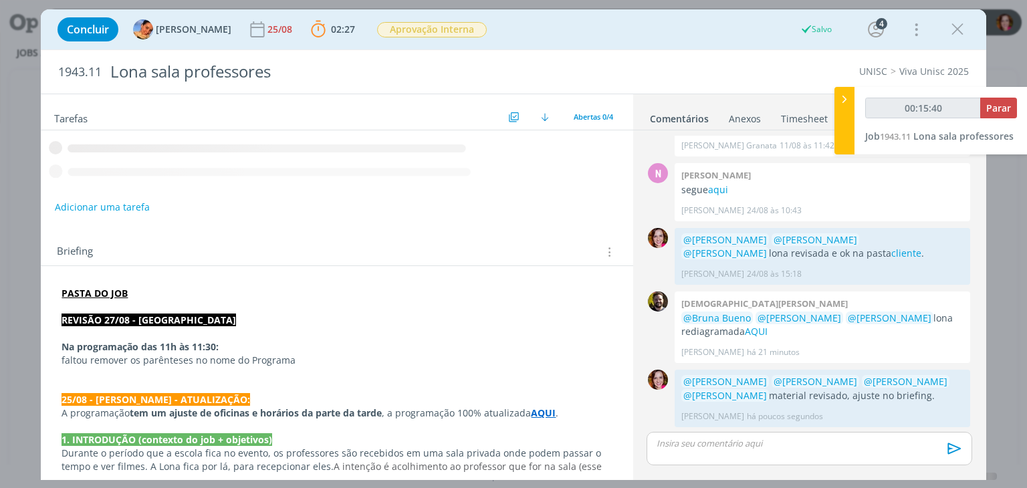
type input "00:15:41"
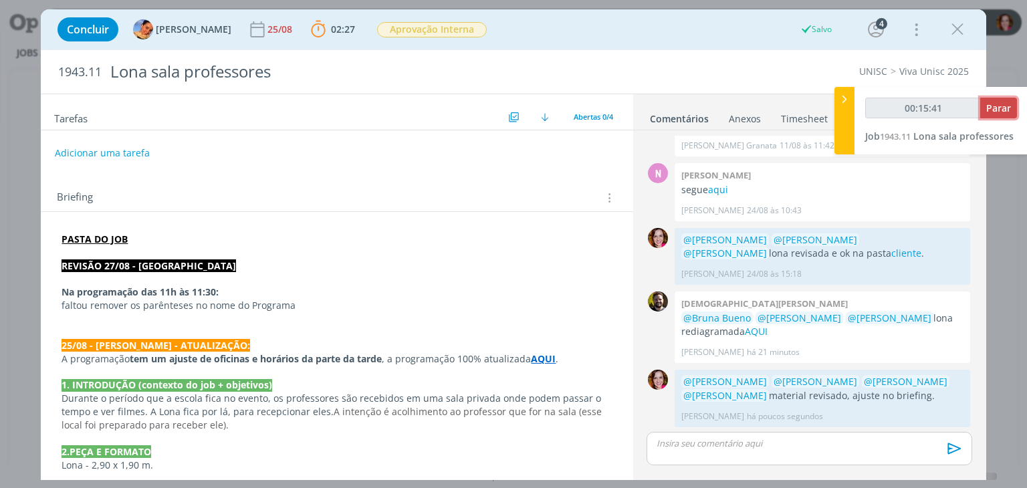
click at [1006, 110] on span "Parar" at bounding box center [998, 108] width 25 height 13
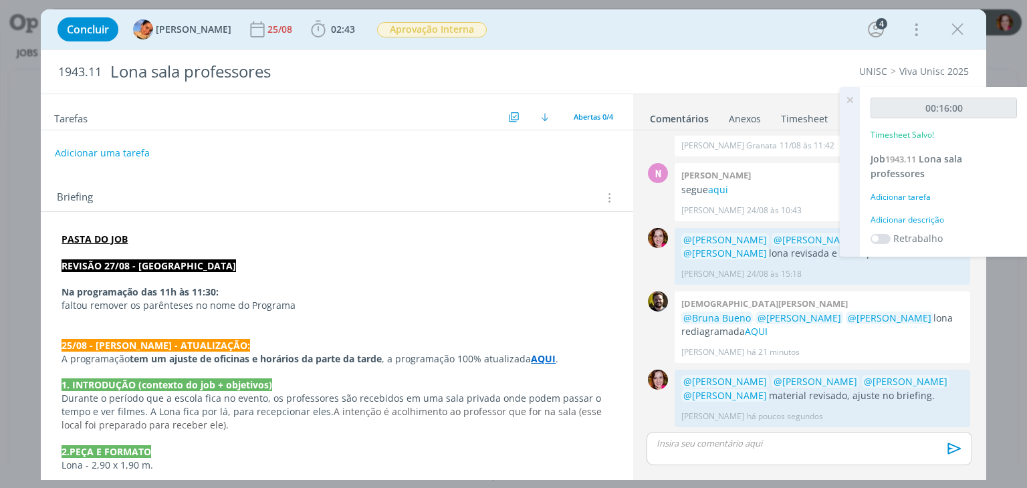
click at [920, 217] on div "Adicionar descrição" at bounding box center [944, 220] width 146 height 12
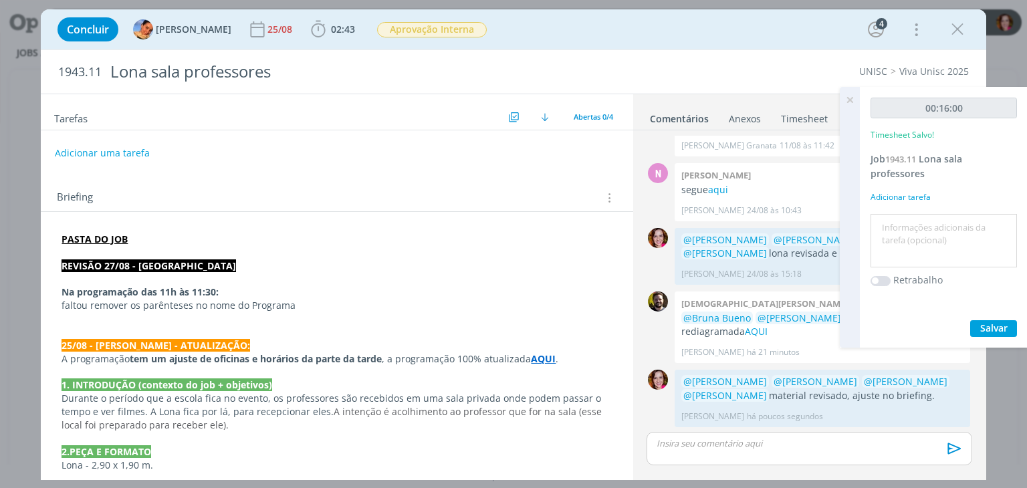
click at [920, 217] on textarea at bounding box center [944, 240] width 140 height 47
type textarea "Revisão lona"
click at [985, 322] on span "Salvar" at bounding box center [993, 328] width 27 height 13
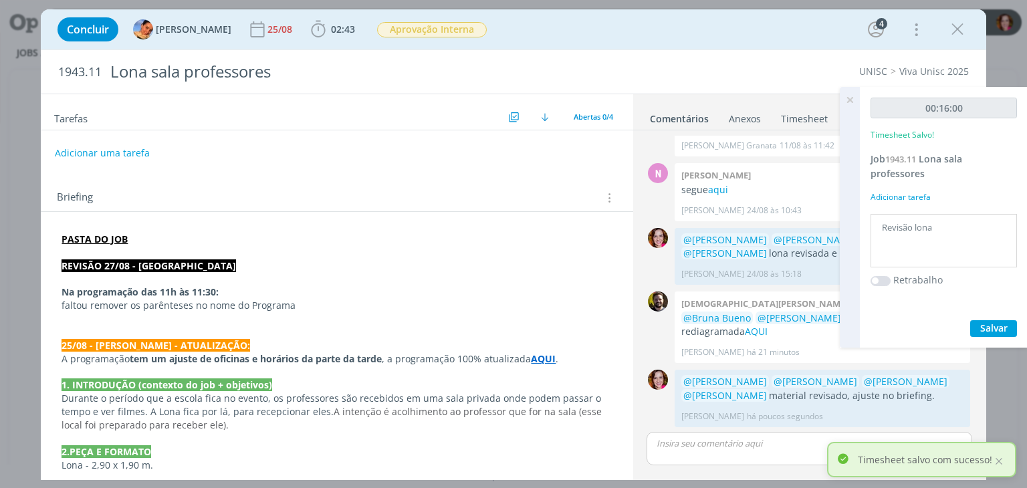
click at [332, 308] on p "faltou remover os parênteses no nome do Programa" at bounding box center [337, 305] width 550 height 13
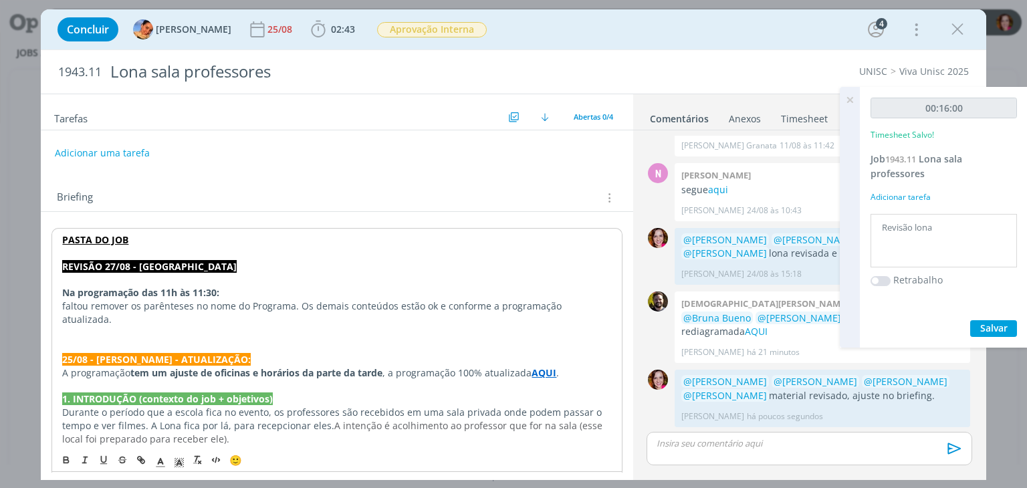
click at [297, 303] on p "faltou remover os parênteses no nome do Programa. Os demais conteúdos estão ok …" at bounding box center [336, 313] width 549 height 27
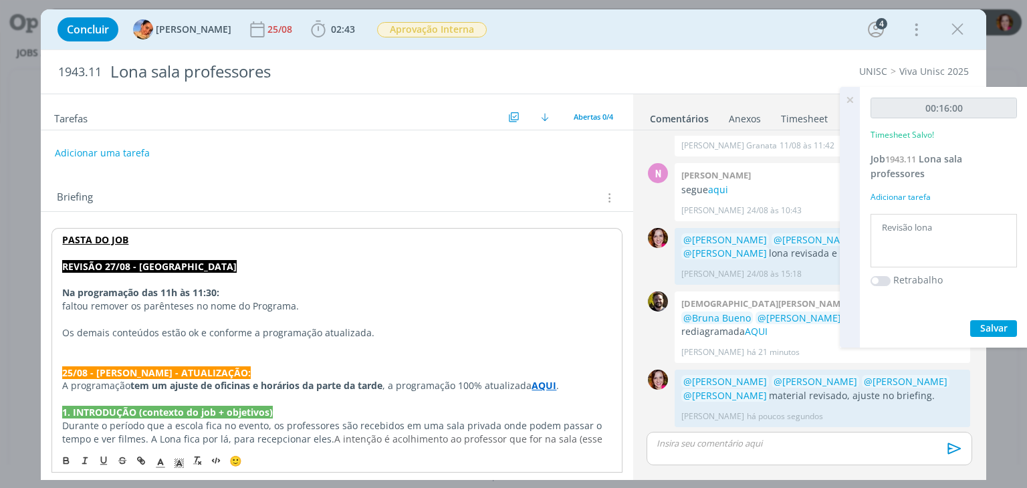
click at [197, 346] on p "dialog" at bounding box center [336, 346] width 549 height 13
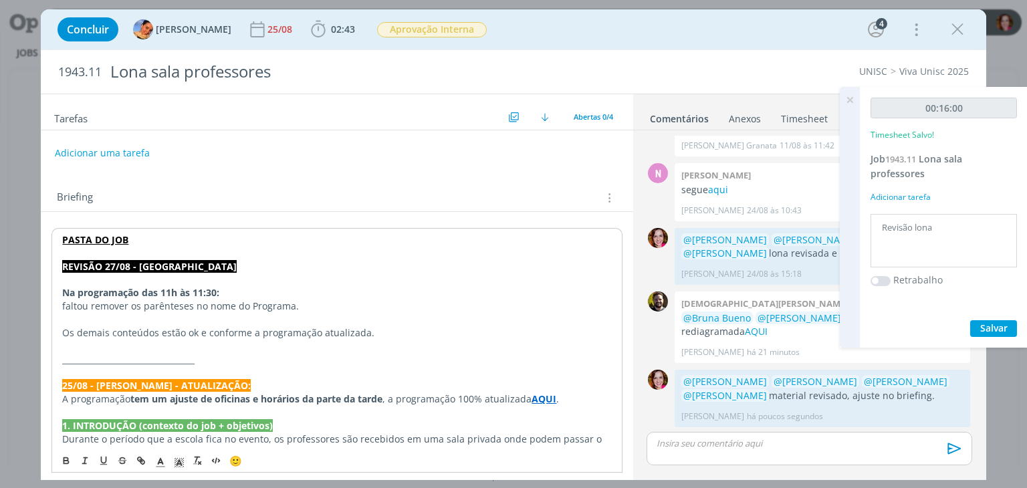
click at [850, 100] on icon at bounding box center [850, 100] width 24 height 26
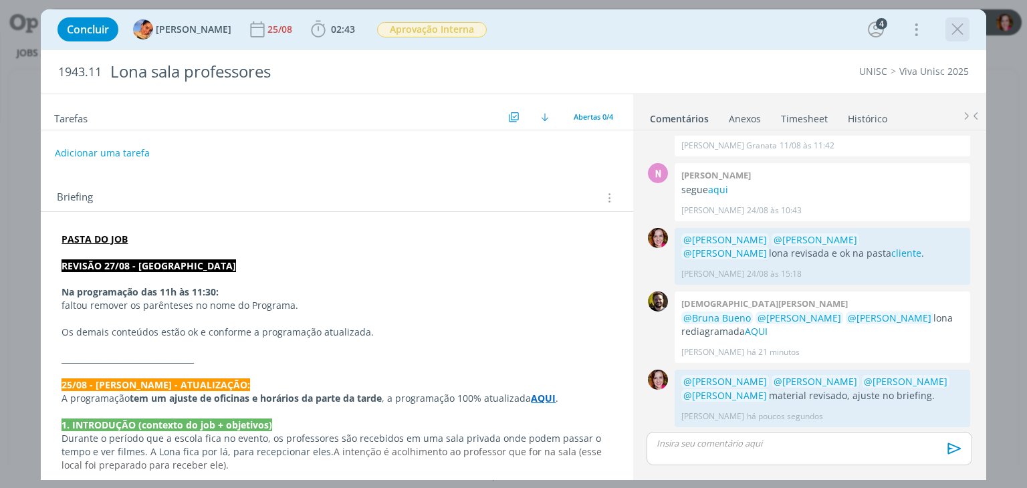
click at [961, 23] on icon "dialog" at bounding box center [958, 29] width 20 height 20
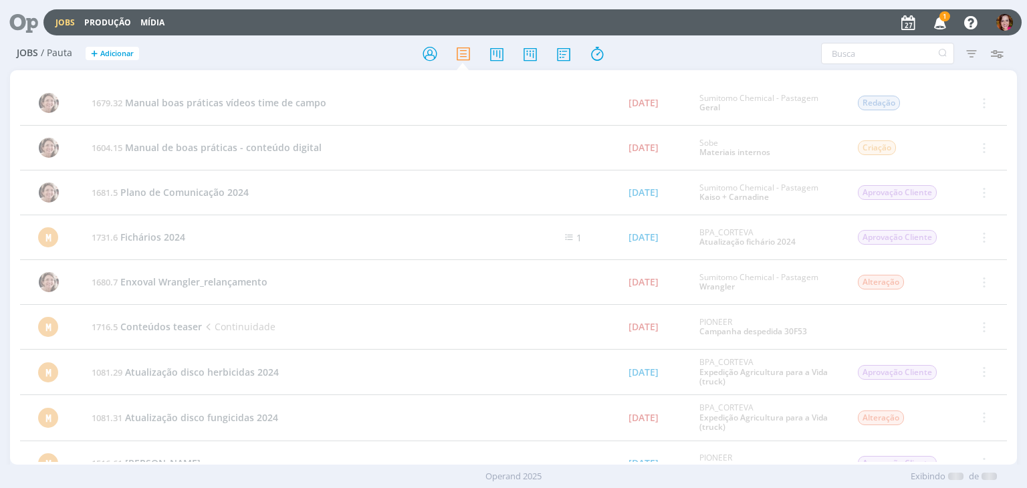
click at [947, 27] on icon "button" at bounding box center [940, 22] width 23 height 23
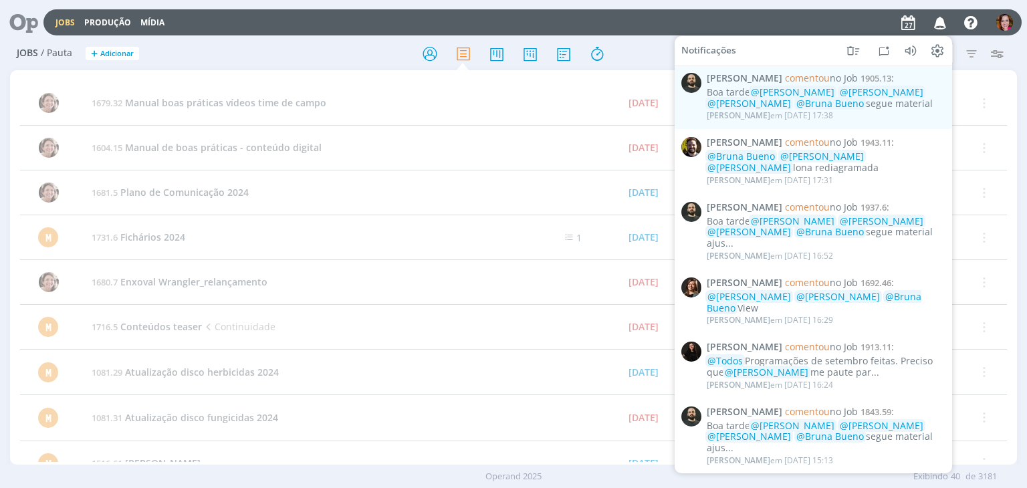
click at [25, 29] on icon at bounding box center [18, 22] width 27 height 26
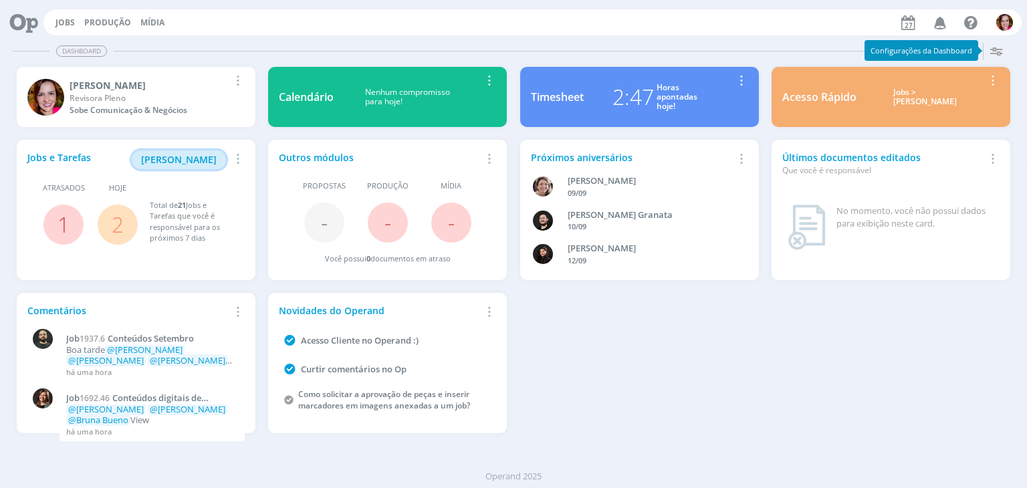
click at [212, 163] on span "[PERSON_NAME]" at bounding box center [179, 159] width 76 height 13
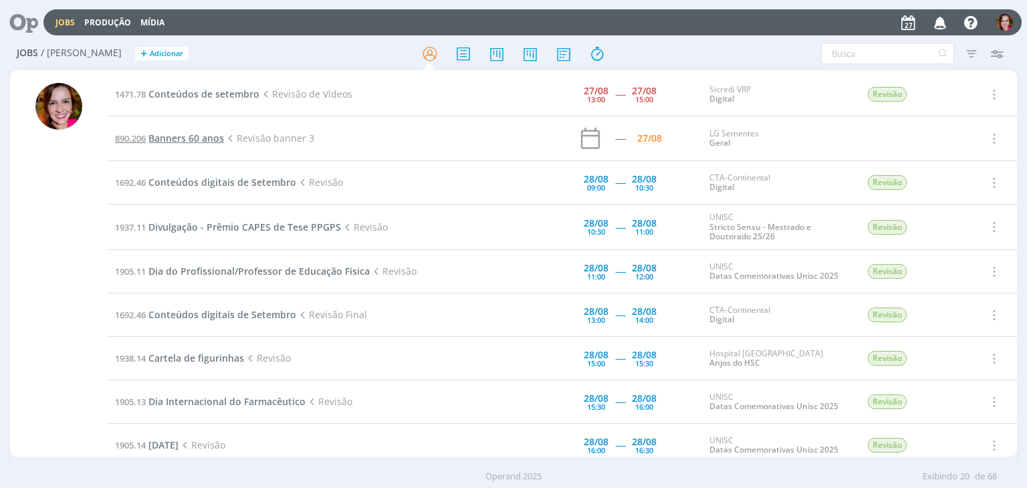
click at [203, 138] on span "Banners 60 anos" at bounding box center [186, 138] width 76 height 13
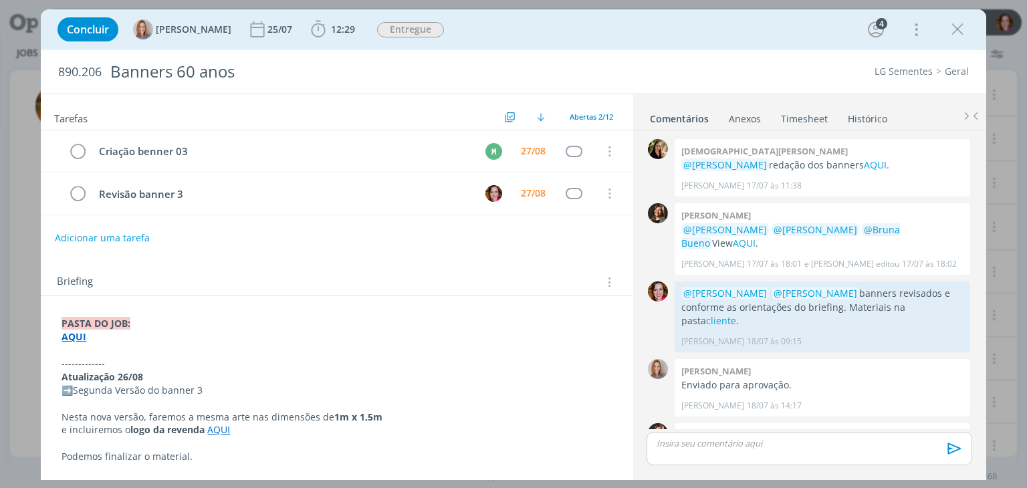
scroll to position [416, 0]
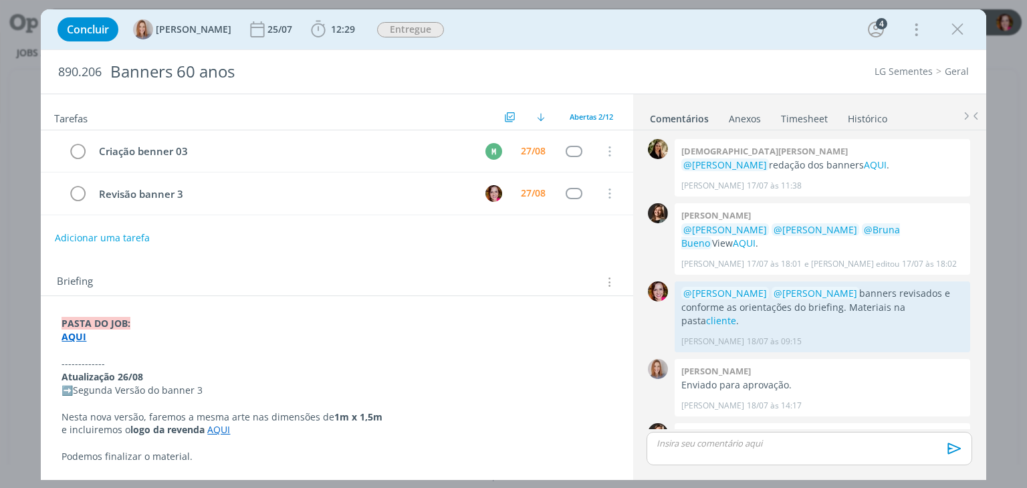
scroll to position [416, 0]
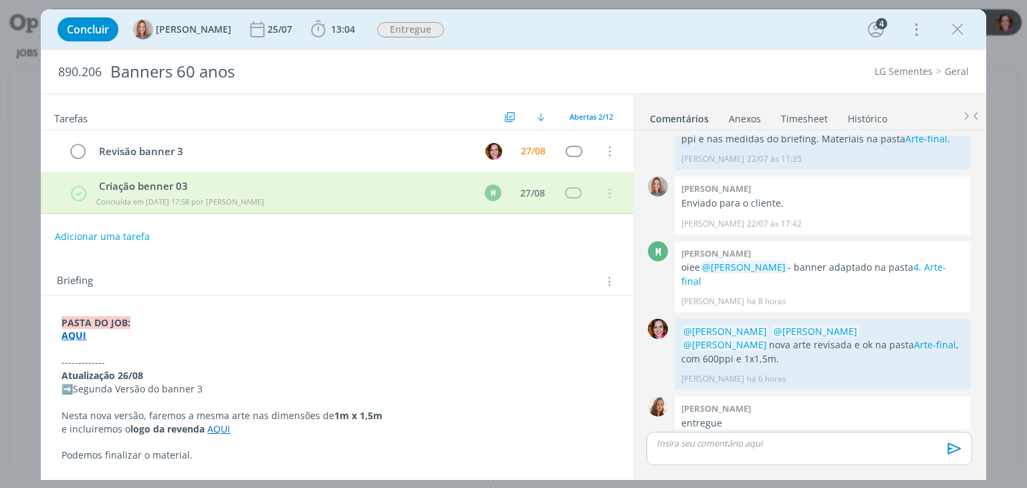
scroll to position [494, 0]
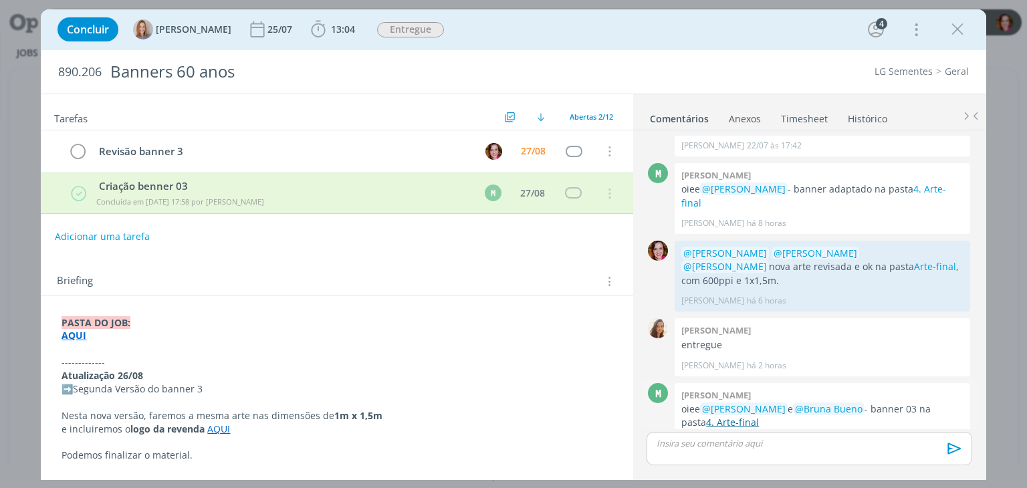
click at [708, 416] on link "4. Arte-final" at bounding box center [732, 422] width 53 height 13
click at [337, 29] on span "13:04" at bounding box center [343, 29] width 24 height 13
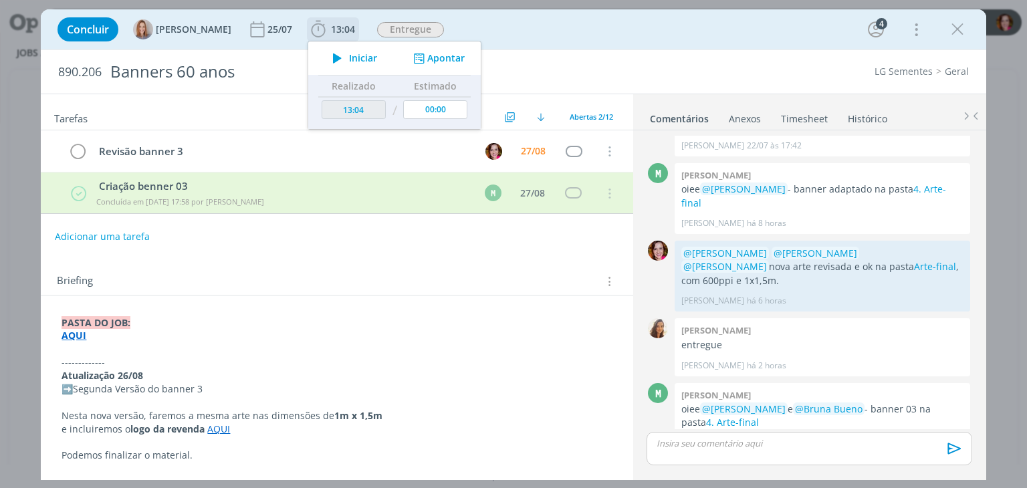
click at [342, 63] on icon "dialog" at bounding box center [337, 57] width 23 height 17
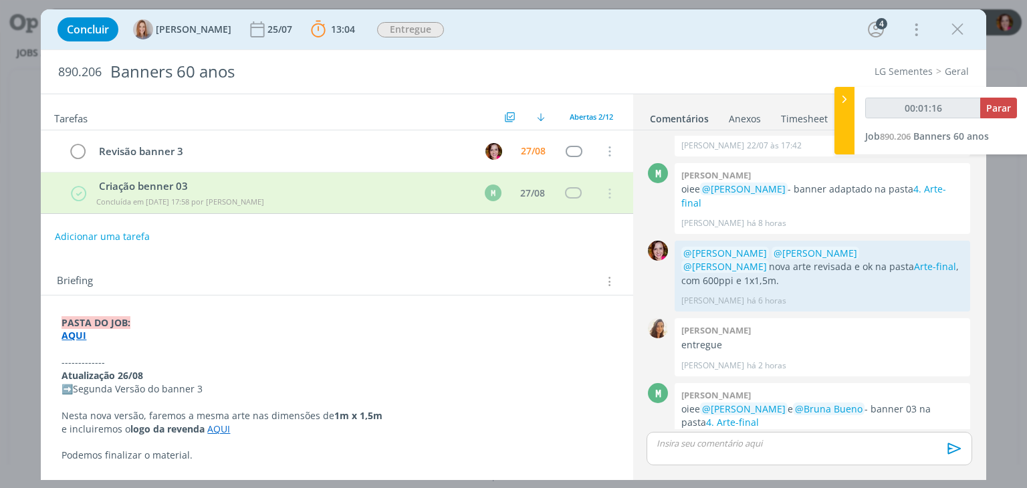
click at [221, 426] on link "AQUI" at bounding box center [218, 429] width 23 height 13
click at [260, 417] on p "Nesta nova versão, faremos a mesma arte nas dimensões de 1m x 1,5m" at bounding box center [336, 416] width 549 height 13
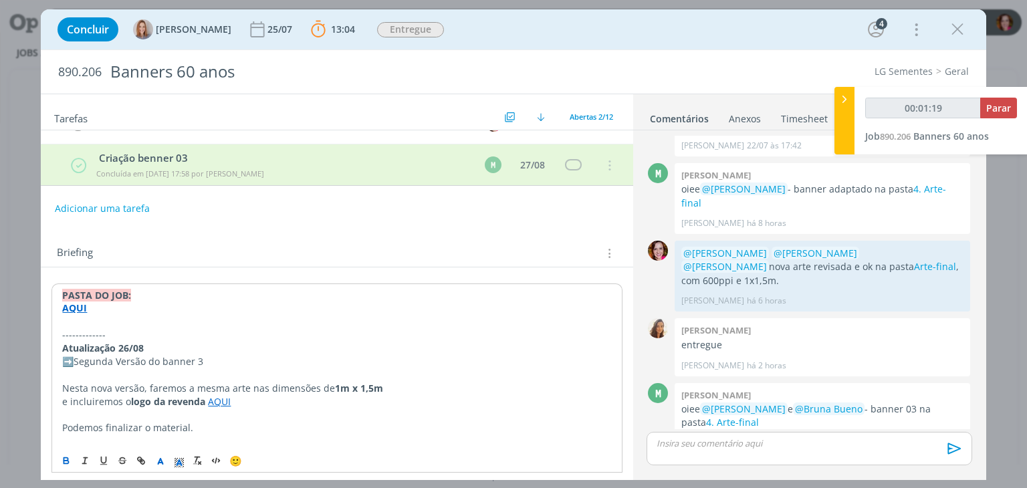
scroll to position [41, 0]
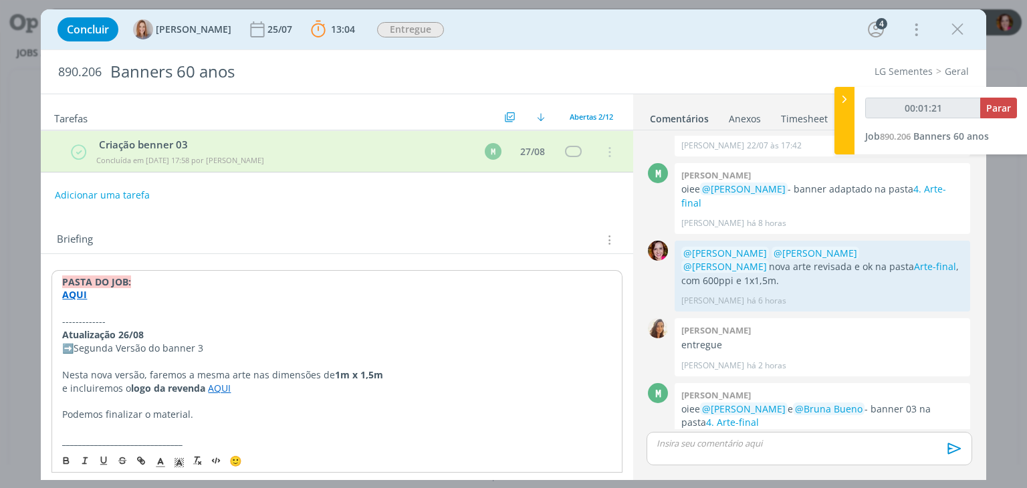
click at [218, 386] on link "AQUI" at bounding box center [219, 388] width 23 height 13
click at [226, 413] on link "[URL][DOMAIN_NAME]" at bounding box center [179, 413] width 101 height 17
click at [673, 451] on div "dialog" at bounding box center [809, 448] width 325 height 33
type input "00:04:36"
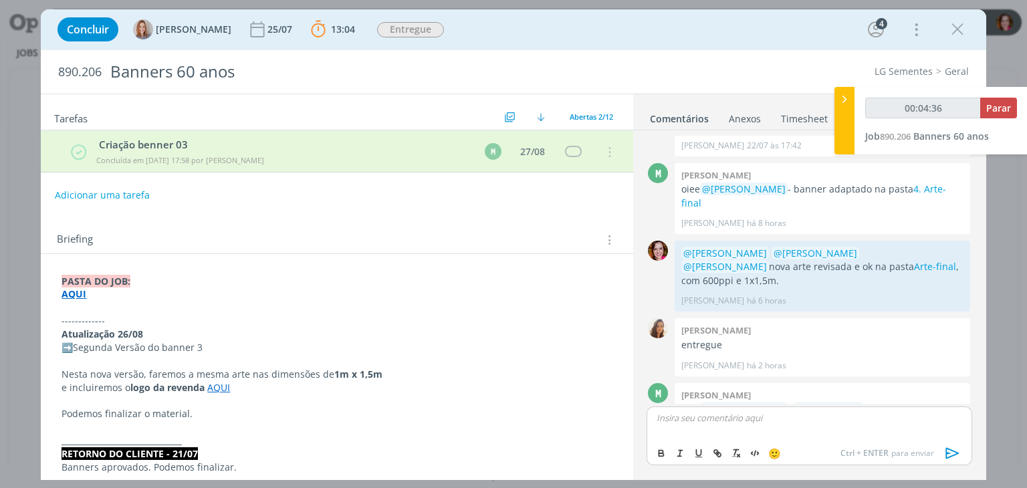
scroll to position [519, 0]
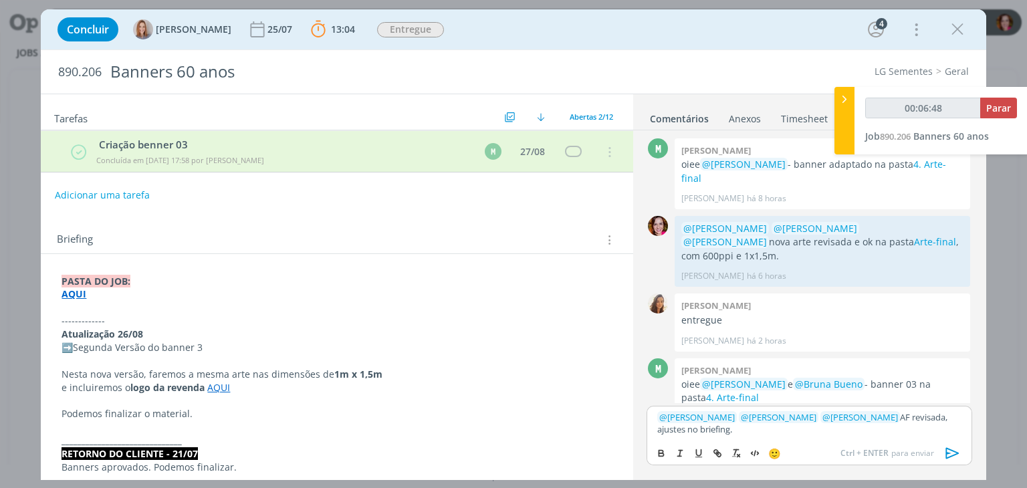
click at [102, 302] on p "dialog" at bounding box center [337, 307] width 550 height 13
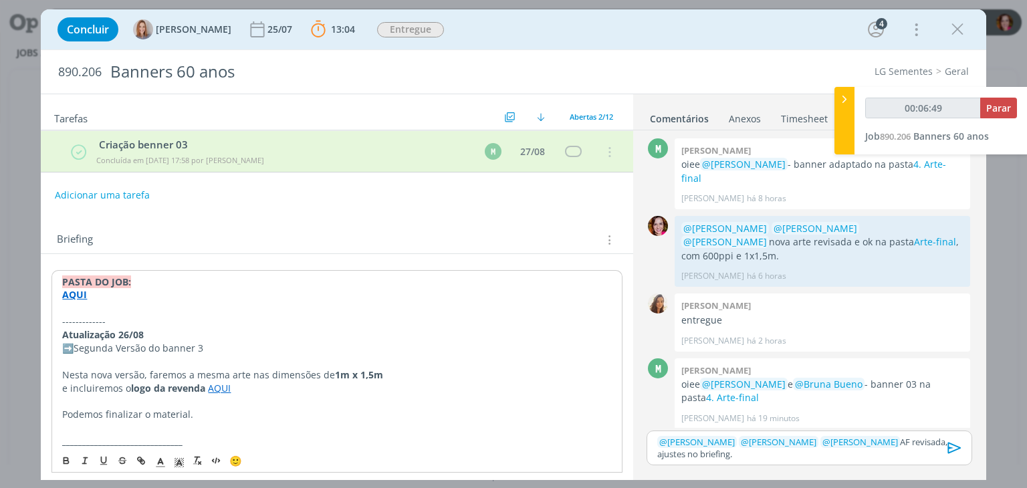
scroll to position [496, 0]
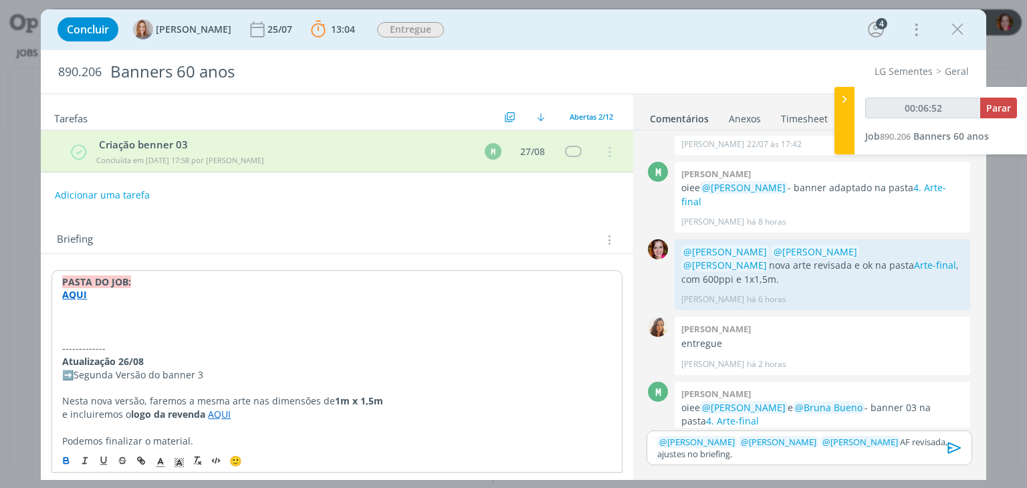
type input "00:06:53"
click at [157, 461] on icon "dialog" at bounding box center [160, 463] width 12 height 12
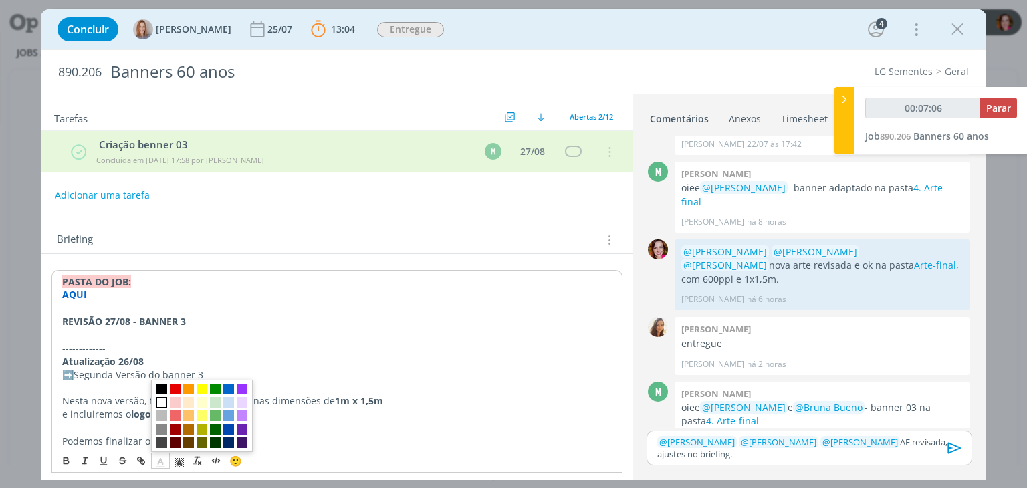
click at [161, 403] on span "dialog" at bounding box center [161, 402] width 11 height 11
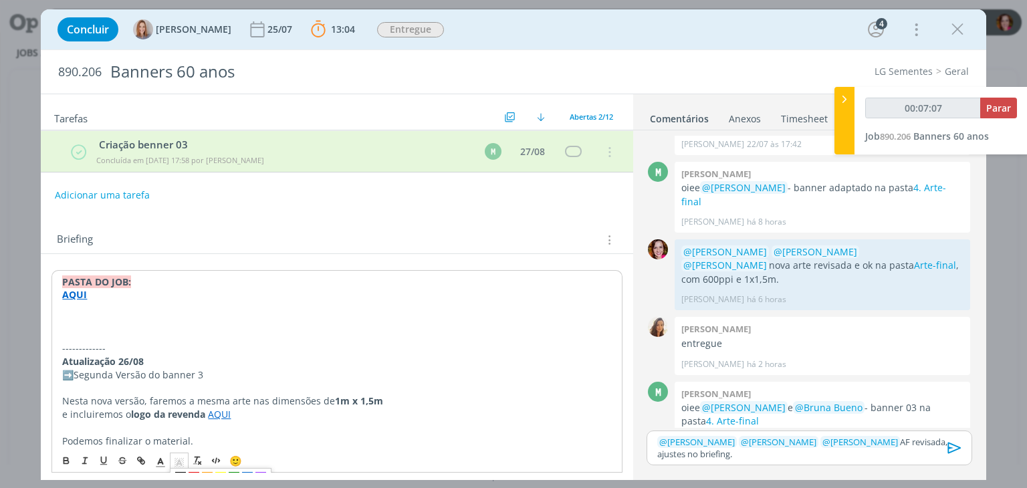
click at [179, 460] on polyline "dialog" at bounding box center [179, 462] width 5 height 5
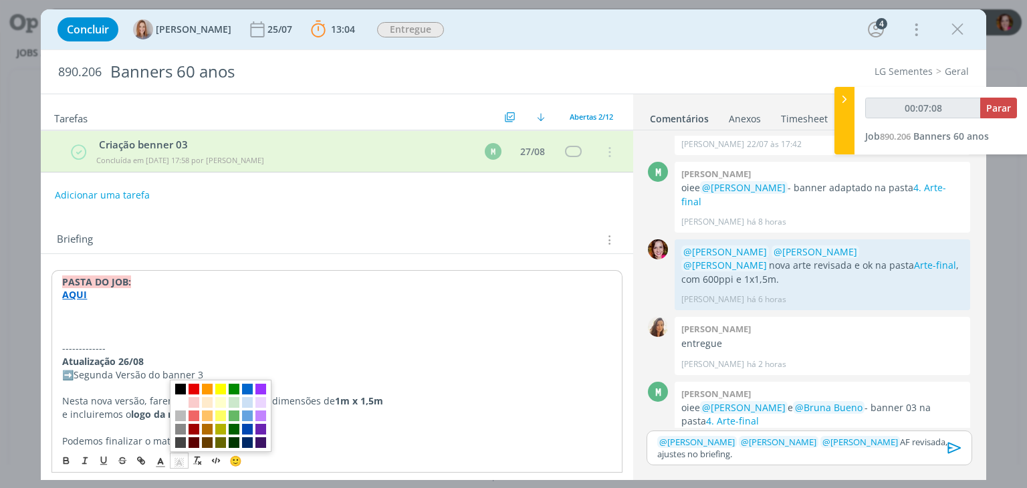
click at [180, 391] on span "dialog" at bounding box center [180, 389] width 11 height 11
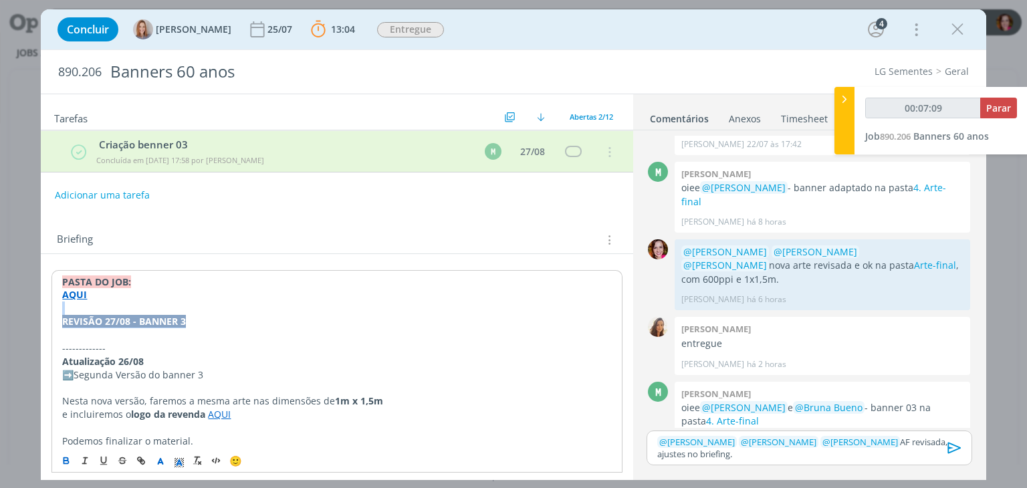
click at [200, 319] on p "REVISÃO 27/08 - BANNER 3" at bounding box center [336, 321] width 549 height 13
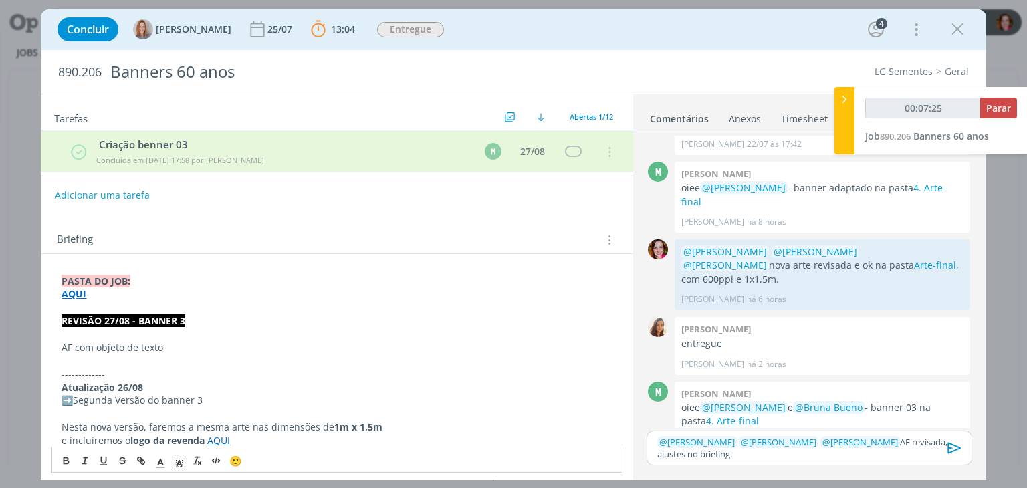
click at [211, 346] on p "AF com objeto de texto" at bounding box center [337, 347] width 550 height 13
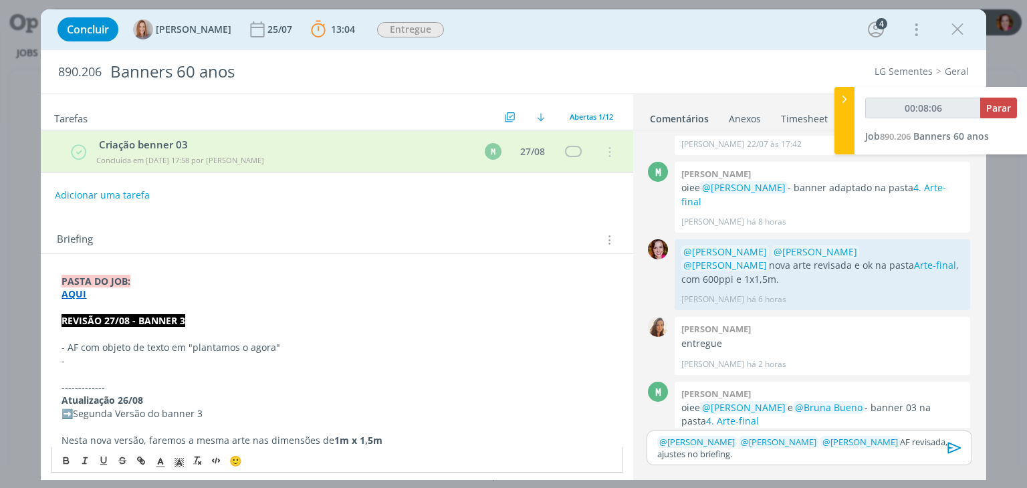
click at [84, 360] on p "-" at bounding box center [337, 360] width 550 height 13
click at [78, 346] on p "- AF com objeto de texto em "plantamos o agora"" at bounding box center [337, 347] width 550 height 13
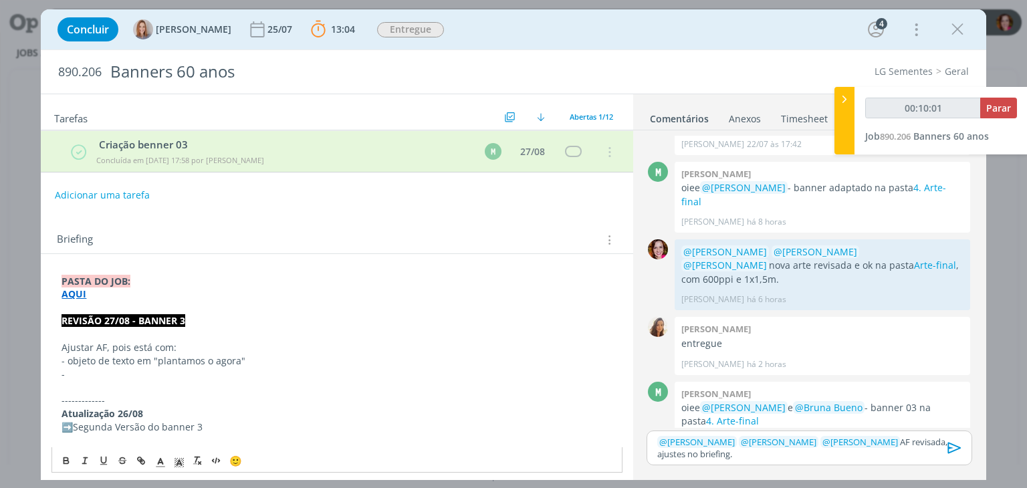
click at [137, 374] on p "-" at bounding box center [337, 374] width 550 height 13
click at [88, 389] on p "dialog" at bounding box center [337, 387] width 550 height 13
click at [67, 356] on p "- objeto de texto em "plantamos o agora"" at bounding box center [337, 360] width 550 height 13
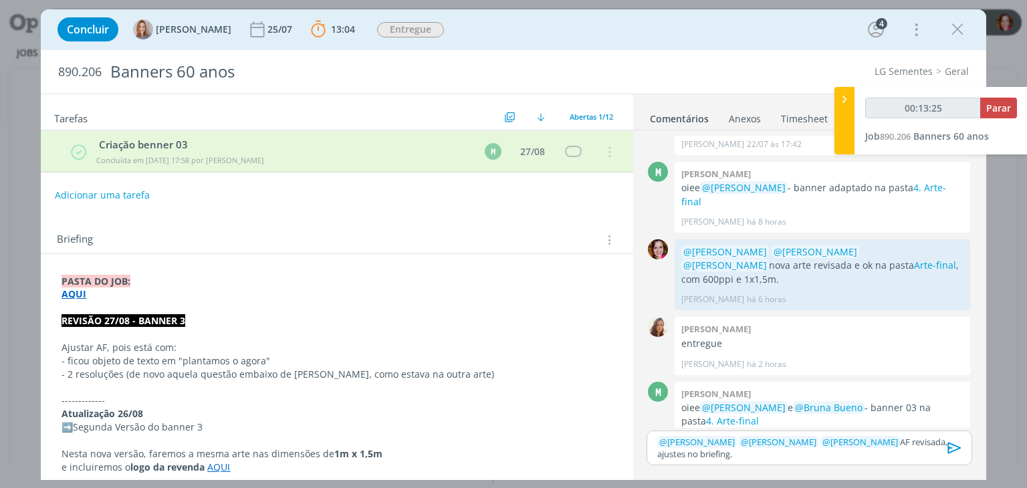
click at [951, 447] on icon "dialog" at bounding box center [954, 447] width 13 height 11
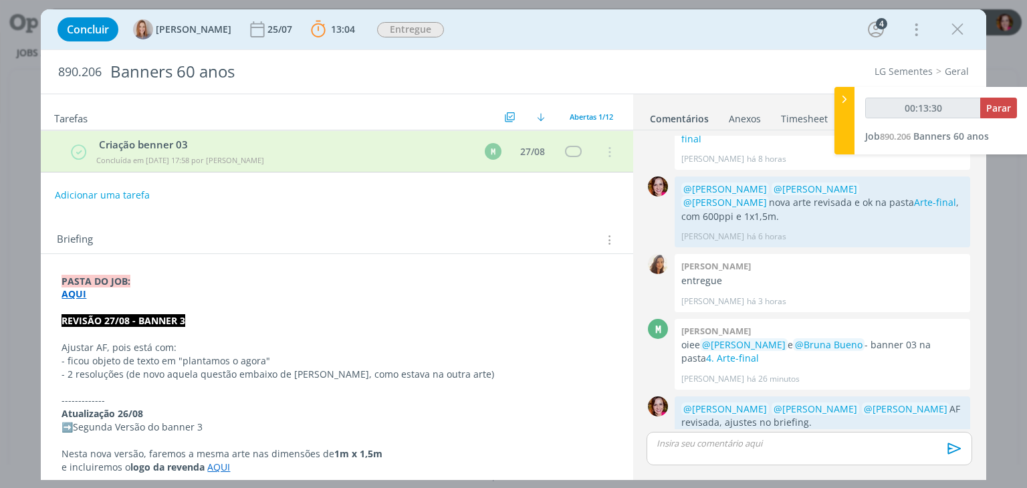
scroll to position [0, 0]
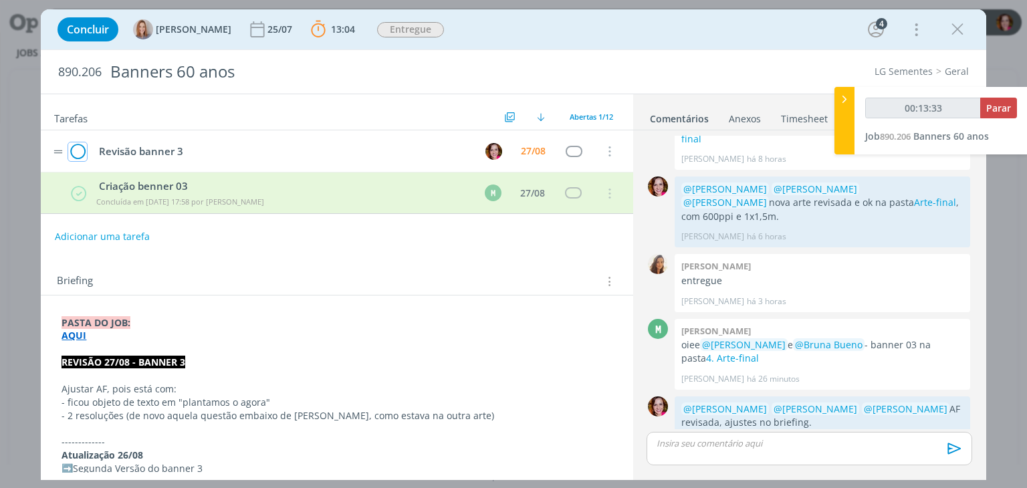
click at [75, 152] on icon "dialog" at bounding box center [77, 152] width 19 height 20
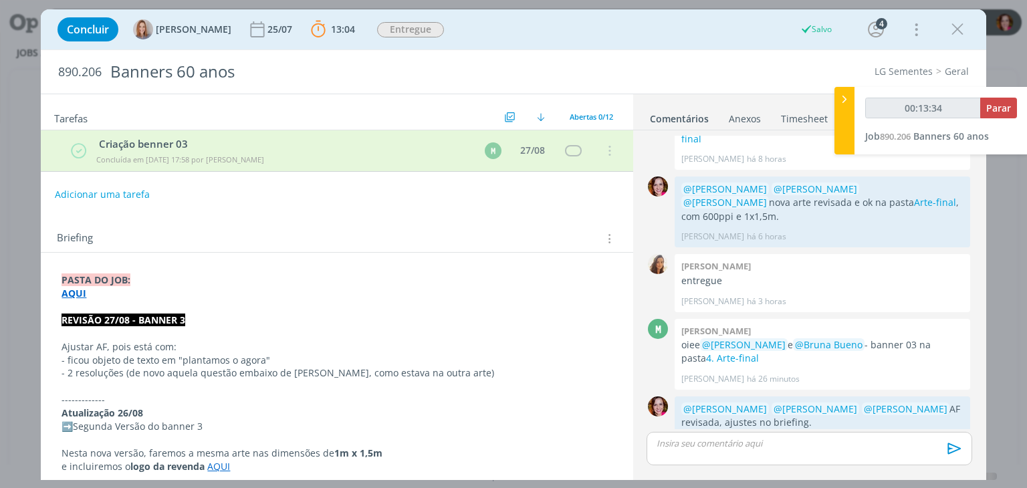
type input "00:13:35"
click at [990, 108] on span "Parar" at bounding box center [998, 108] width 25 height 13
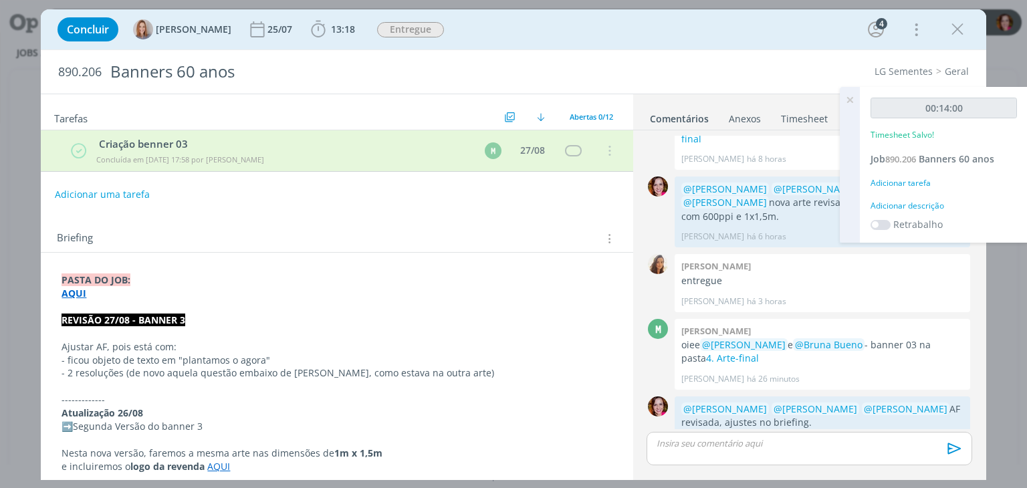
click at [909, 204] on div "Adicionar descrição" at bounding box center [944, 206] width 146 height 12
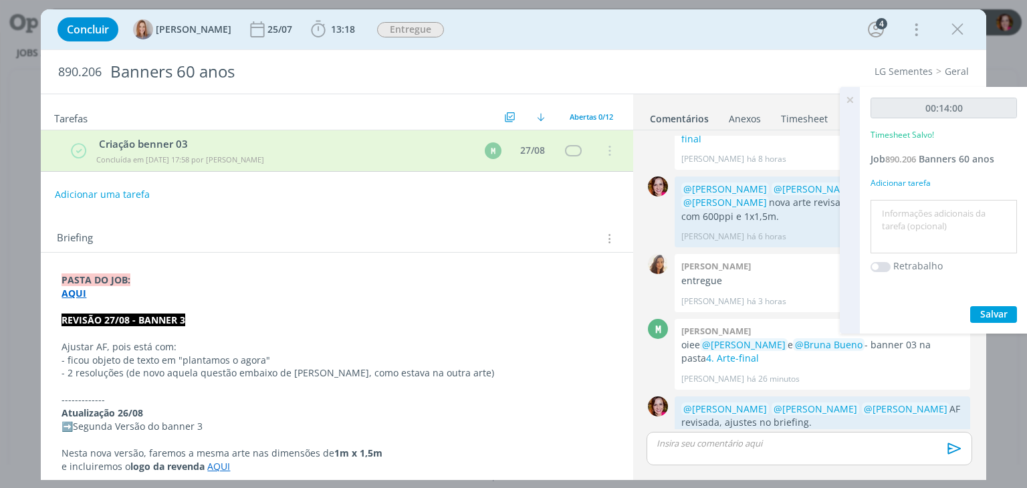
click at [909, 204] on textarea at bounding box center [944, 226] width 140 height 47
type textarea "Revisão banner 03"
click at [1002, 313] on span "Salvar" at bounding box center [993, 314] width 27 height 13
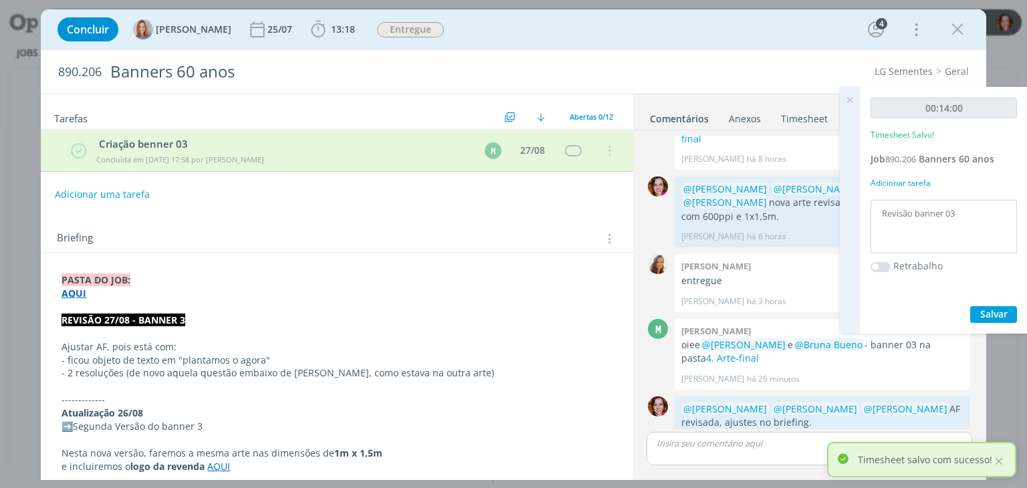
click at [693, 449] on p "dialog" at bounding box center [809, 443] width 304 height 12
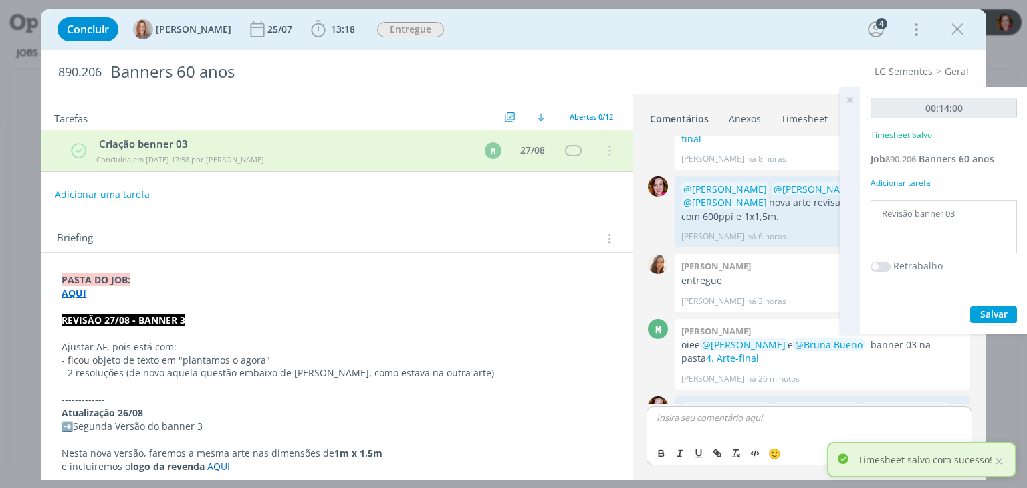
scroll to position [583, 0]
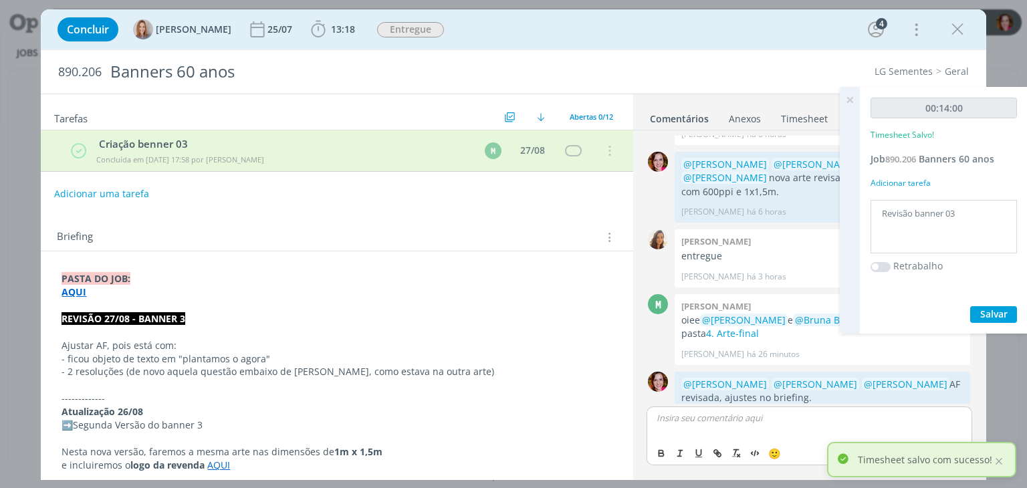
click at [106, 193] on button "Adicionar uma tarefa" at bounding box center [101, 194] width 95 height 23
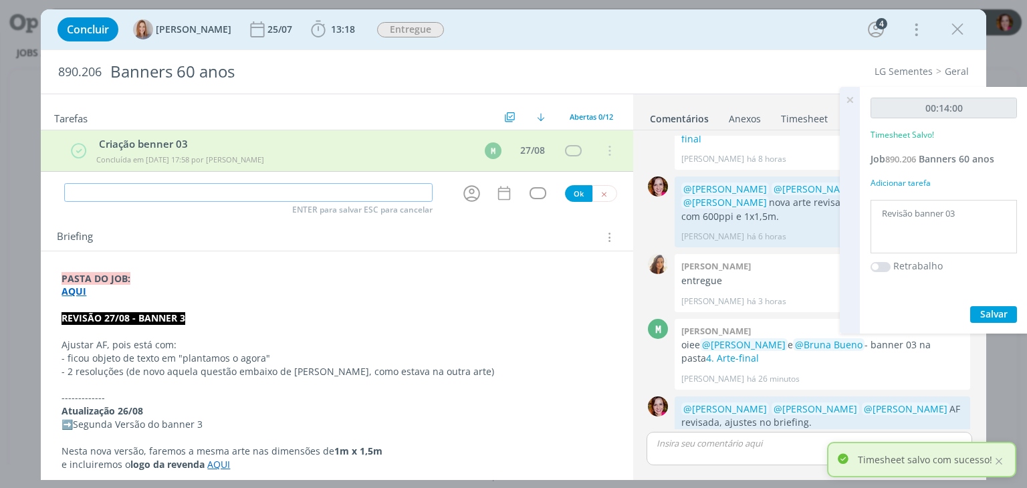
click at [106, 193] on input "dialog" at bounding box center [248, 192] width 368 height 19
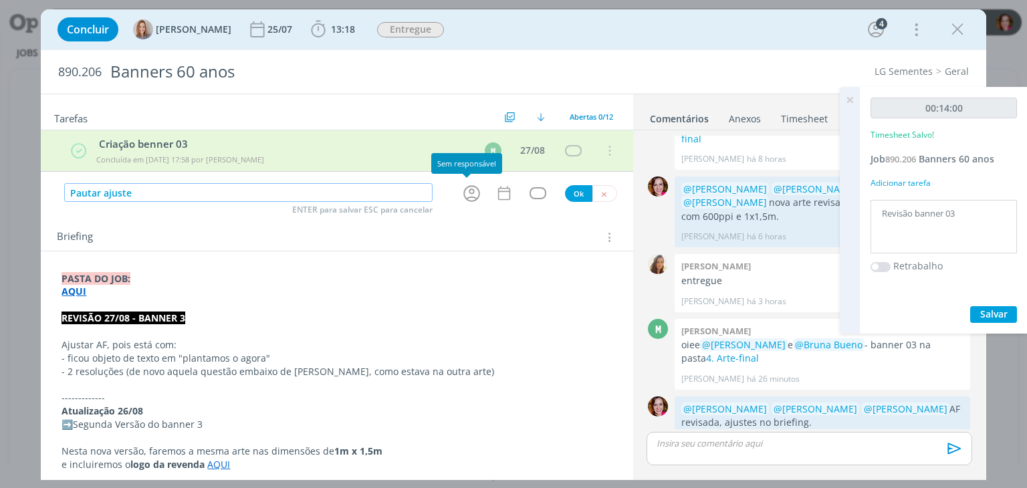
click at [465, 191] on icon "dialog" at bounding box center [471, 193] width 17 height 17
type input "Pautar ajuste"
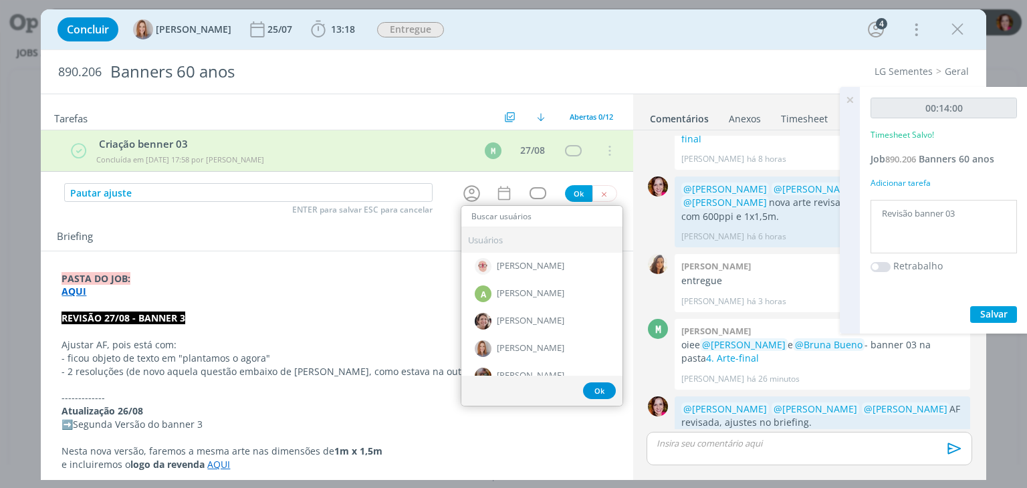
click at [483, 219] on input "dialog" at bounding box center [541, 216] width 161 height 19
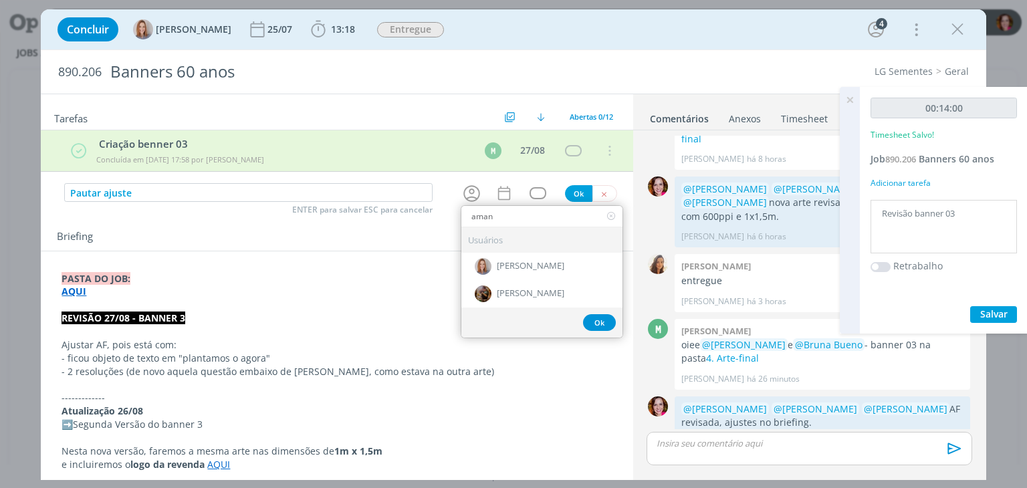
type input "aman"
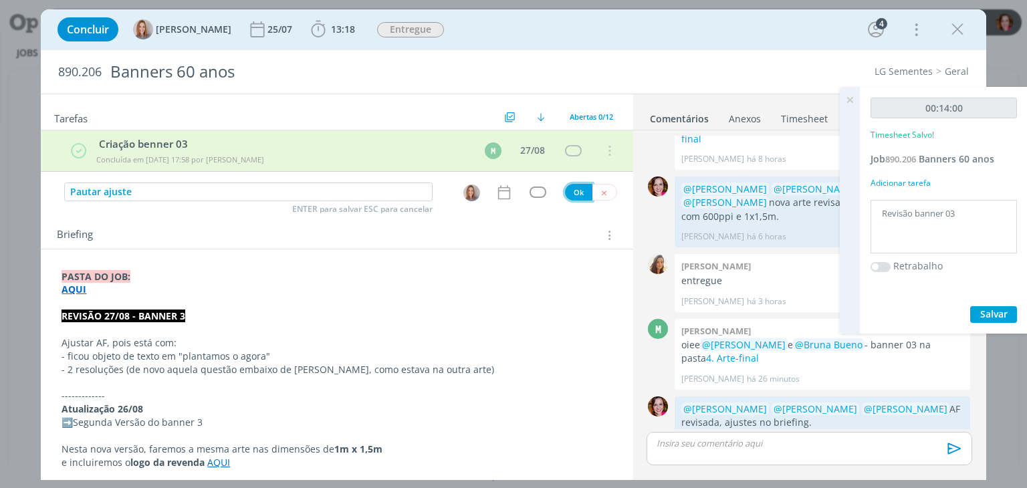
click at [570, 193] on button "Ok" at bounding box center [578, 192] width 27 height 17
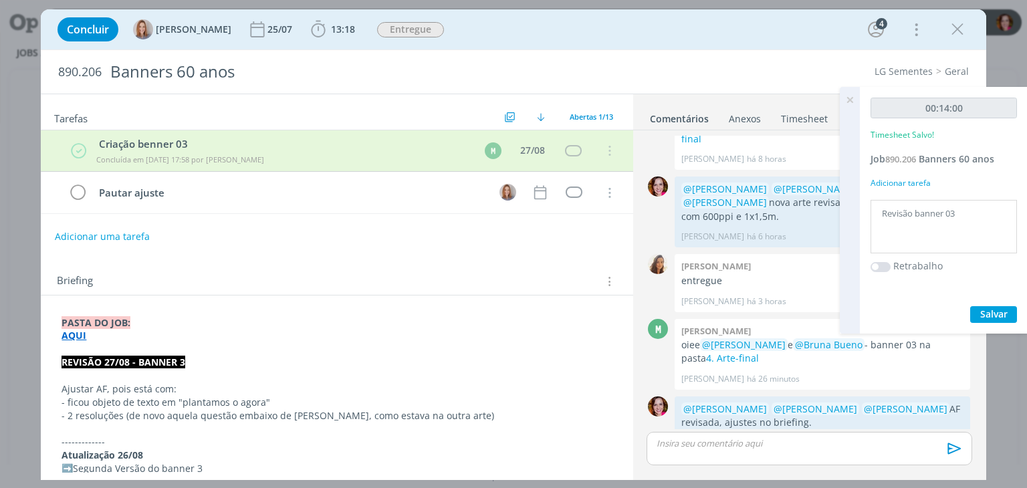
click at [848, 99] on icon at bounding box center [850, 100] width 24 height 26
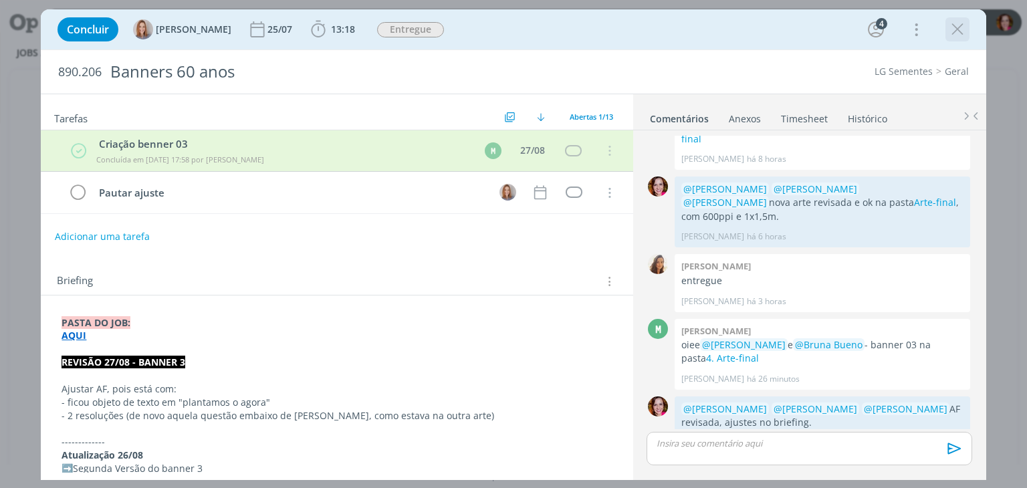
click at [956, 32] on icon "dialog" at bounding box center [958, 29] width 20 height 20
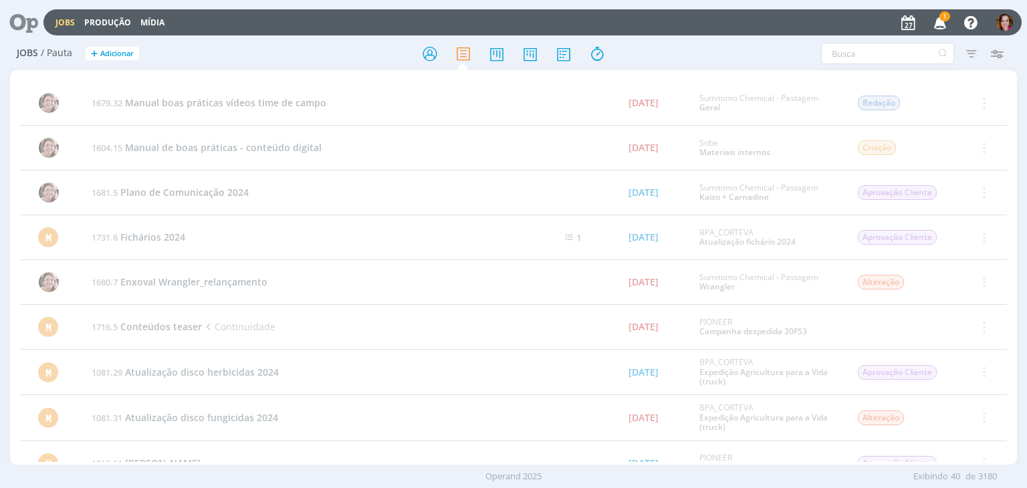
click at [29, 23] on icon at bounding box center [18, 22] width 27 height 26
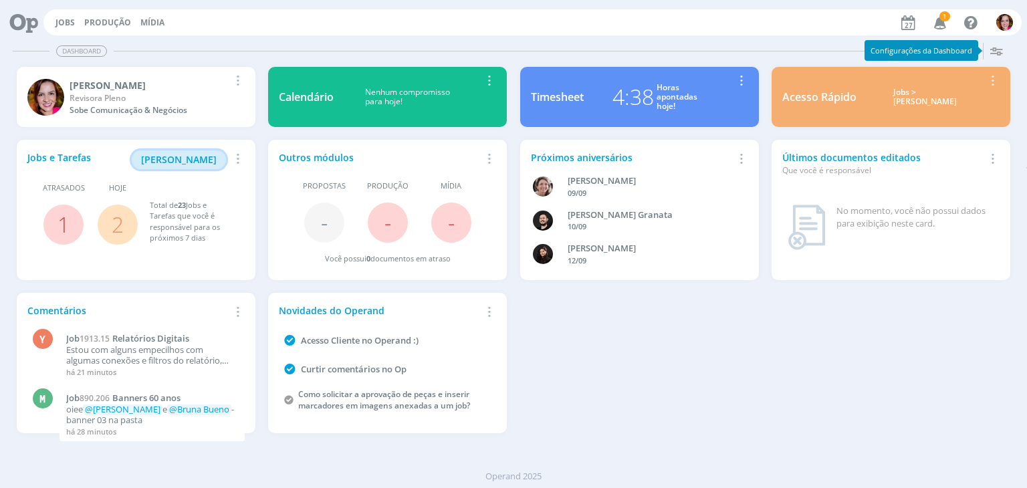
click at [166, 164] on span "[PERSON_NAME]" at bounding box center [179, 159] width 76 height 13
